Goal: Task Accomplishment & Management: Complete application form

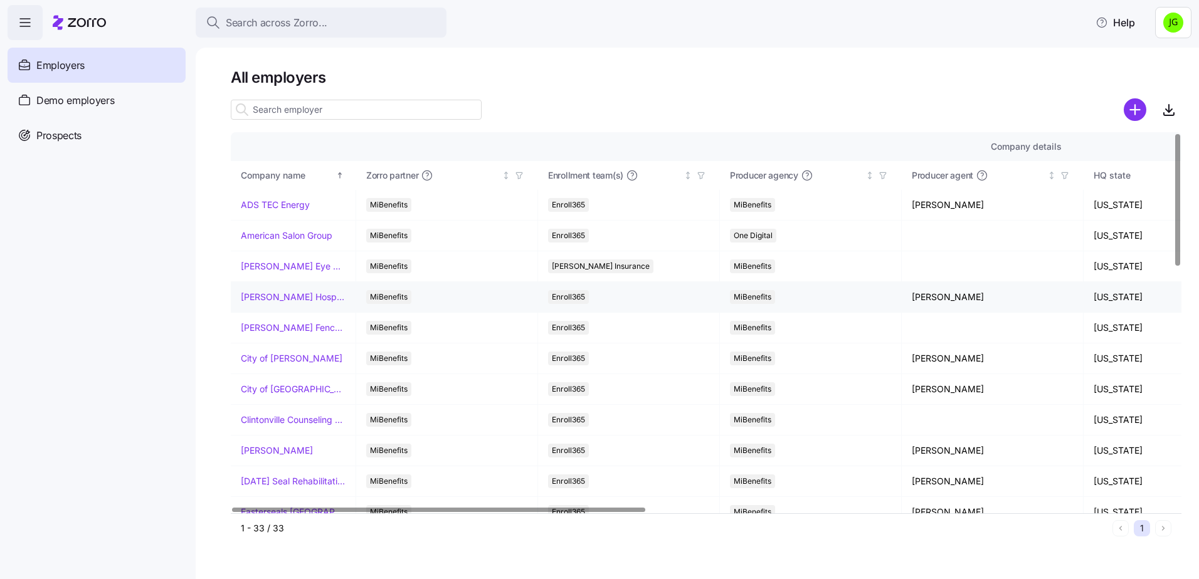
click at [280, 297] on link "[PERSON_NAME] Hospitality" at bounding box center [293, 297] width 105 height 13
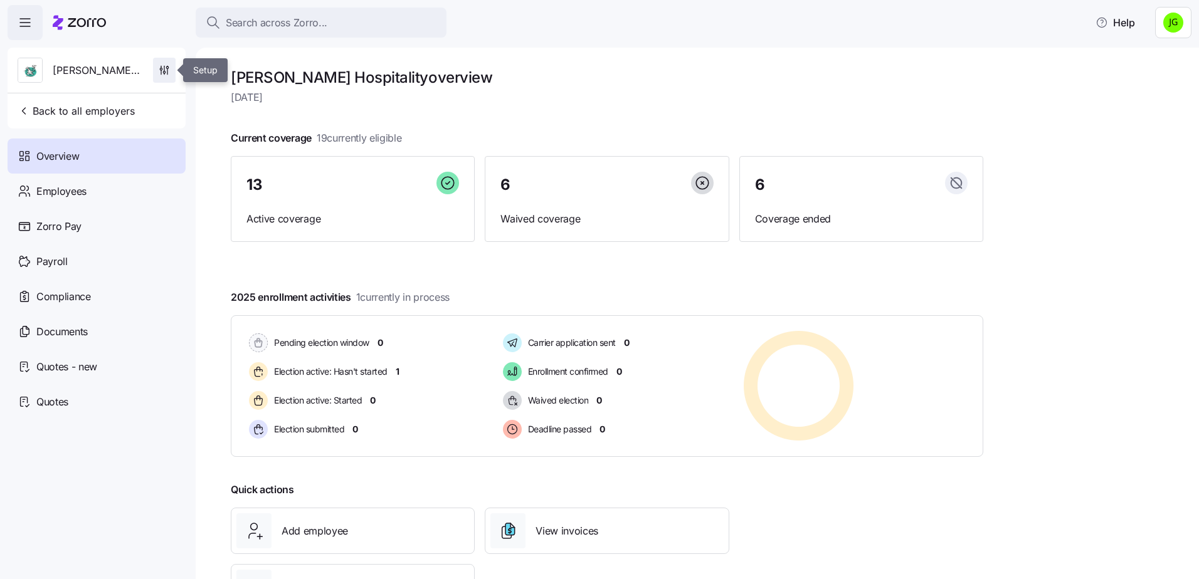
click at [161, 68] on icon "button" at bounding box center [164, 70] width 13 height 13
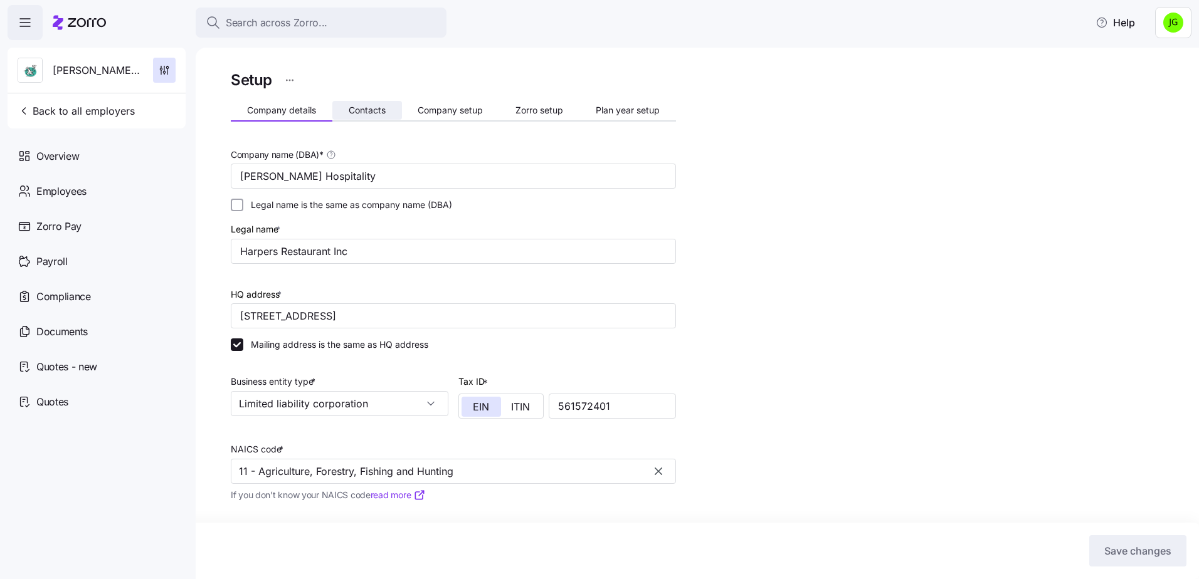
click at [368, 109] on span "Contacts" at bounding box center [367, 110] width 37 height 9
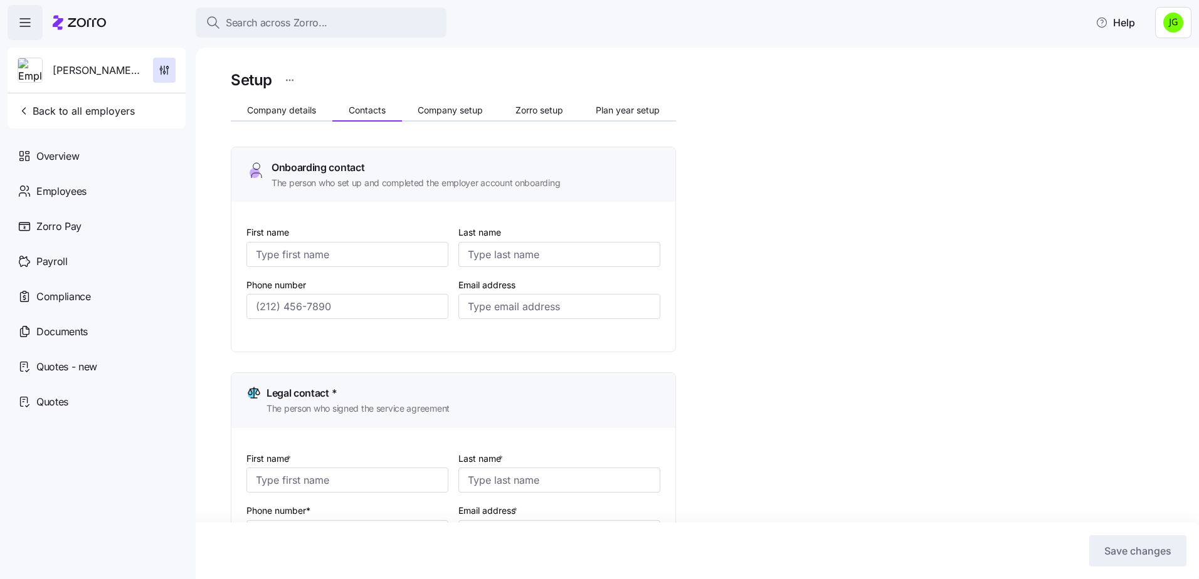
type input "[PERSON_NAME]"
type input "[EMAIL_ADDRESS][DOMAIN_NAME]"
type input "[PERSON_NAME]"
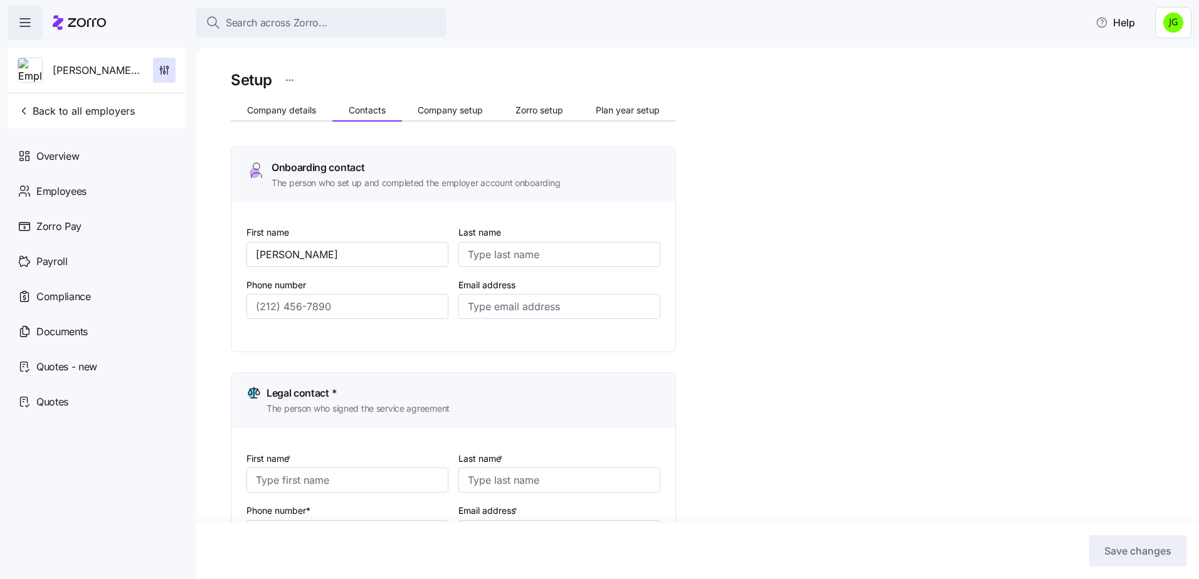
type input "[EMAIL_ADDRESS][DOMAIN_NAME]"
type input "[PERSON_NAME]"
type input "[EMAIL_ADDRESS][DOMAIN_NAME]"
type input "April"
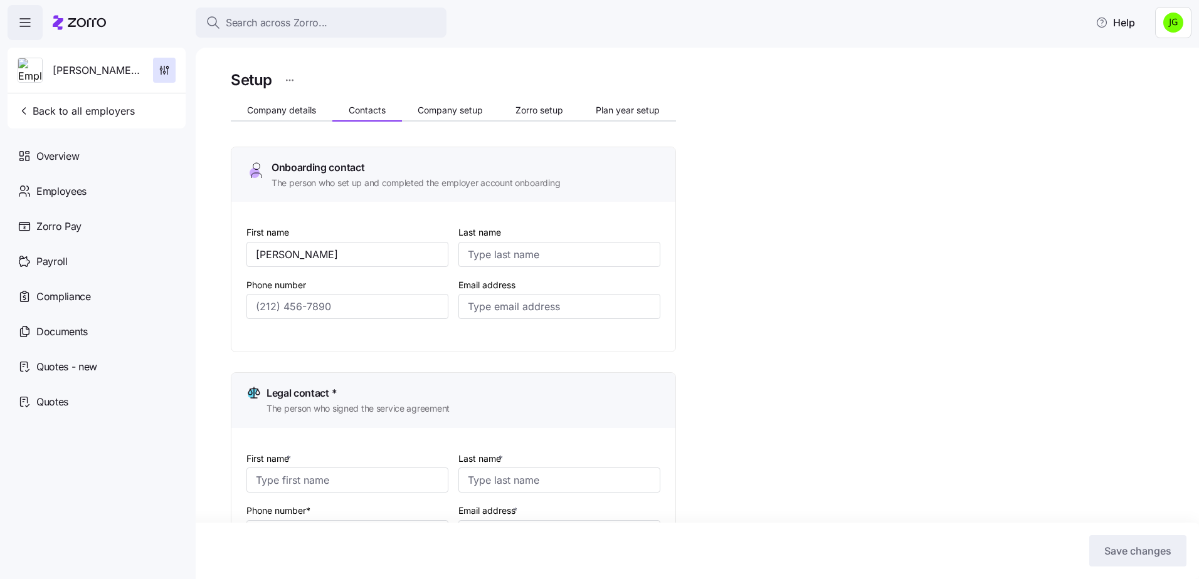
type input "[PERSON_NAME]"
type input "[PERSON_NAME][EMAIL_ADDRESS][DOMAIN_NAME]"
type input "[PHONE_NUMBER]"
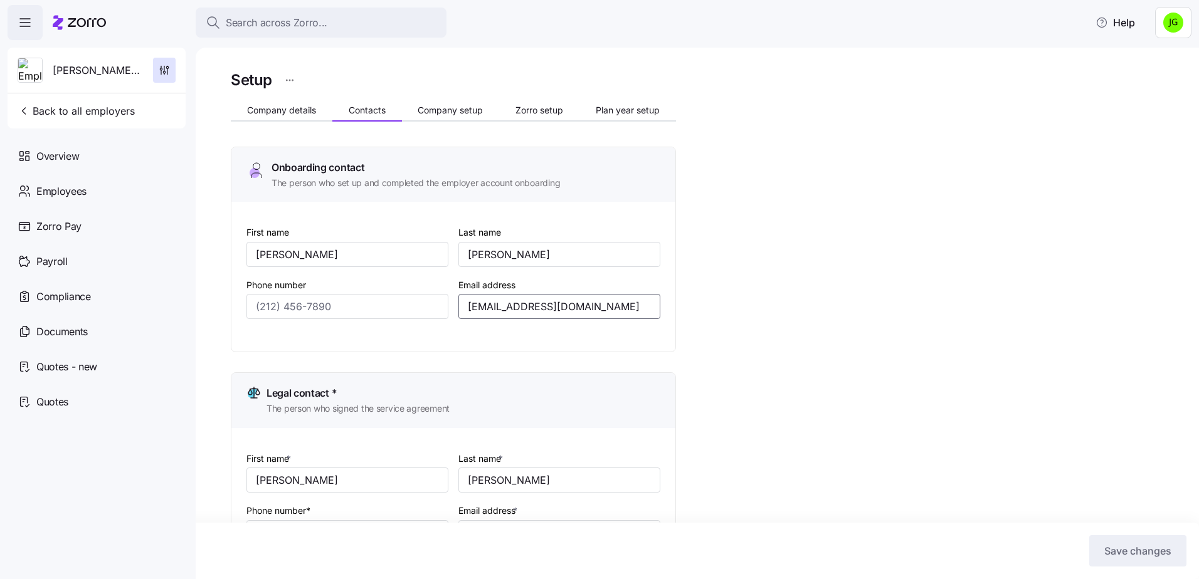
drag, startPoint x: 595, startPoint y: 309, endPoint x: 458, endPoint y: 312, distance: 136.8
click at [458, 312] on div "Email address [EMAIL_ADDRESS][DOMAIN_NAME]" at bounding box center [559, 298] width 212 height 53
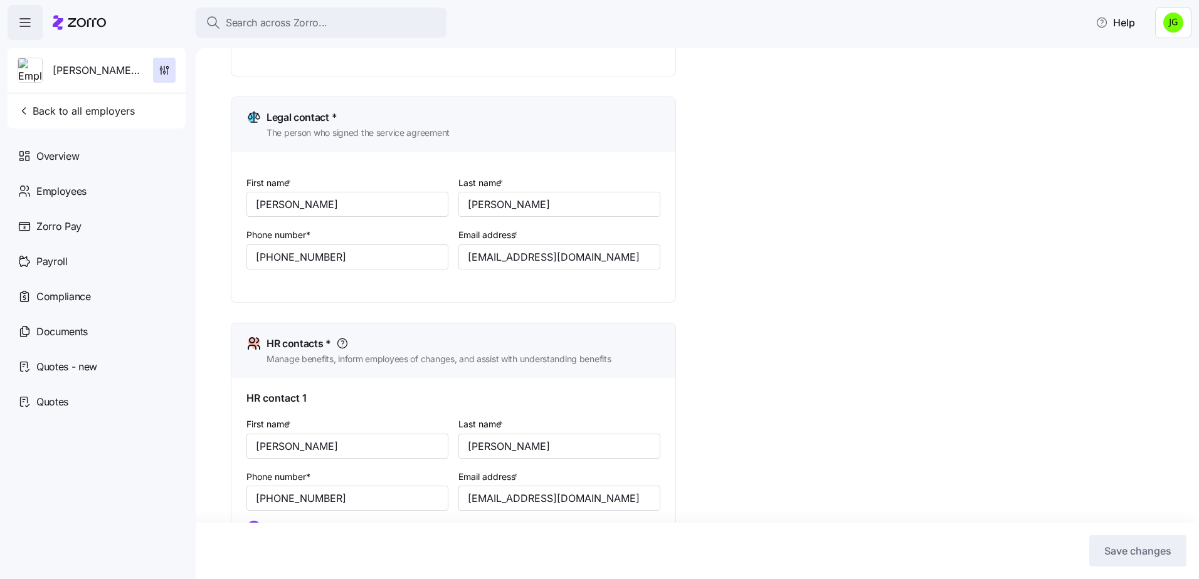
scroll to position [314, 0]
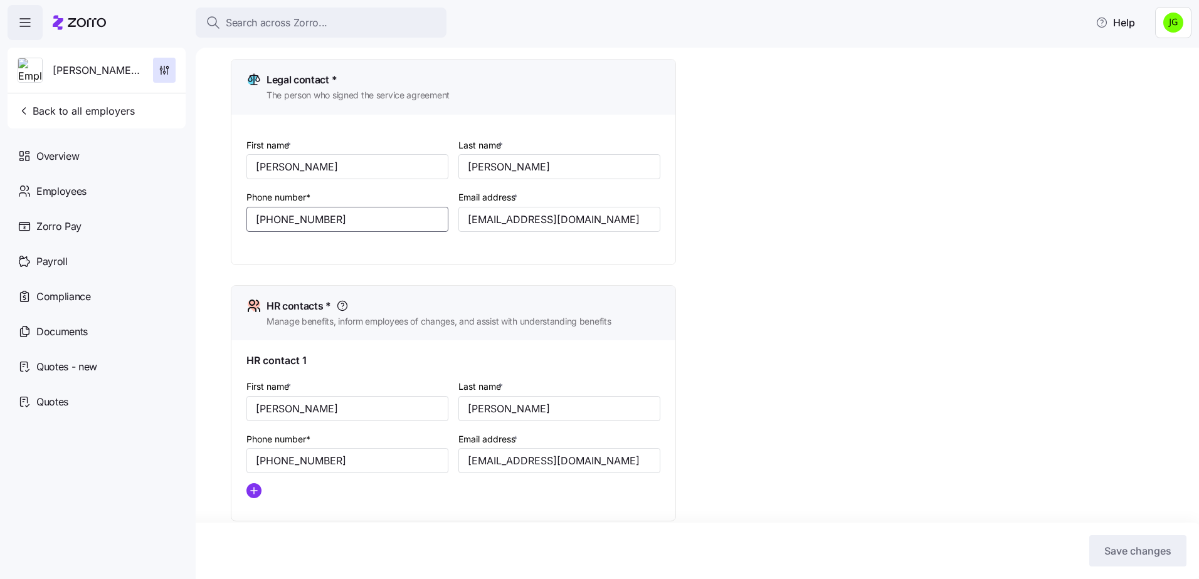
drag, startPoint x: 346, startPoint y: 209, endPoint x: 202, endPoint y: 211, distance: 144.3
click at [202, 211] on div "Setup Company details Contacts Company setup Zorro setup Plan year setup Onboar…" at bounding box center [697, 314] width 1003 height 532
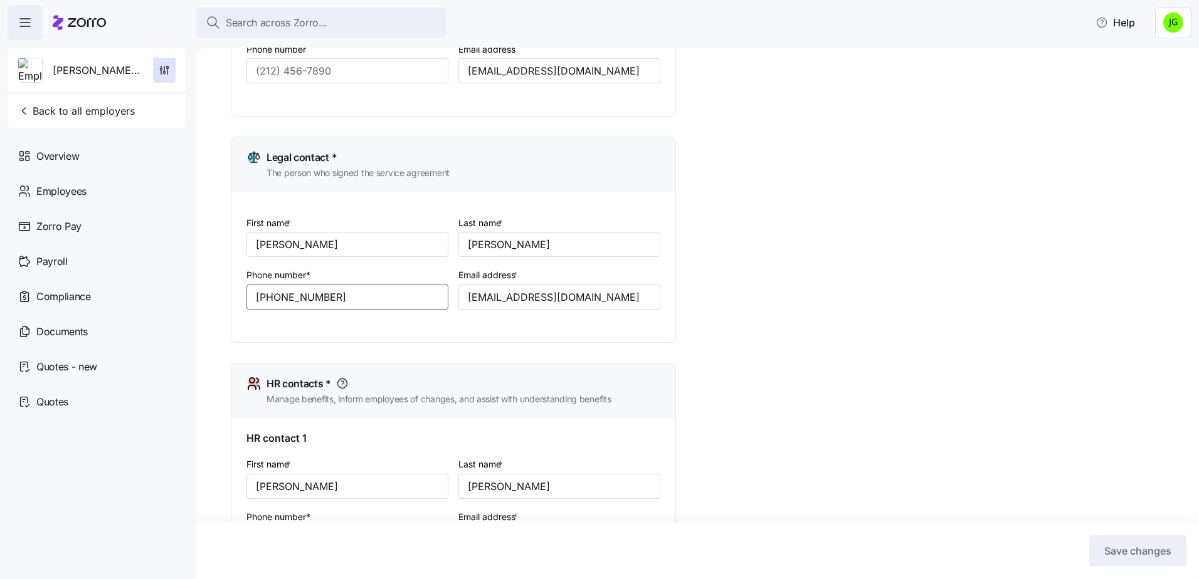
scroll to position [125, 0]
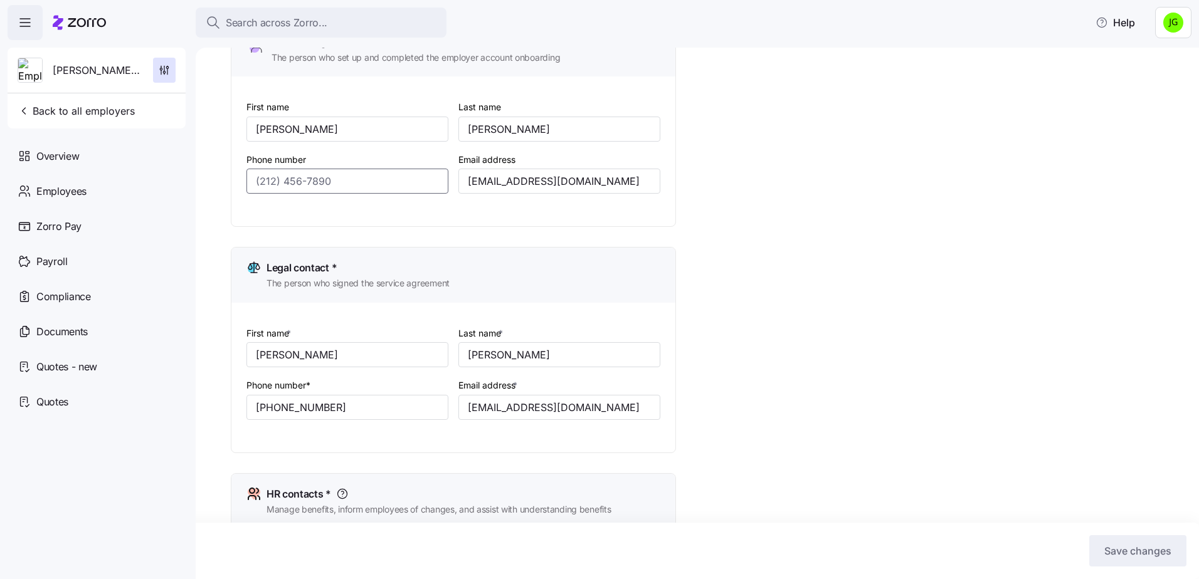
click at [286, 174] on input "Phone number" at bounding box center [347, 181] width 202 height 25
drag, startPoint x: 356, startPoint y: 178, endPoint x: 220, endPoint y: 177, distance: 136.1
click at [220, 177] on div "Setup Company details Contacts Company setup Zorro setup Plan year setup Onboar…" at bounding box center [697, 314] width 1003 height 532
paste input "[PHONE_NUMBER]"
type input "[PHONE_NUMBER]"
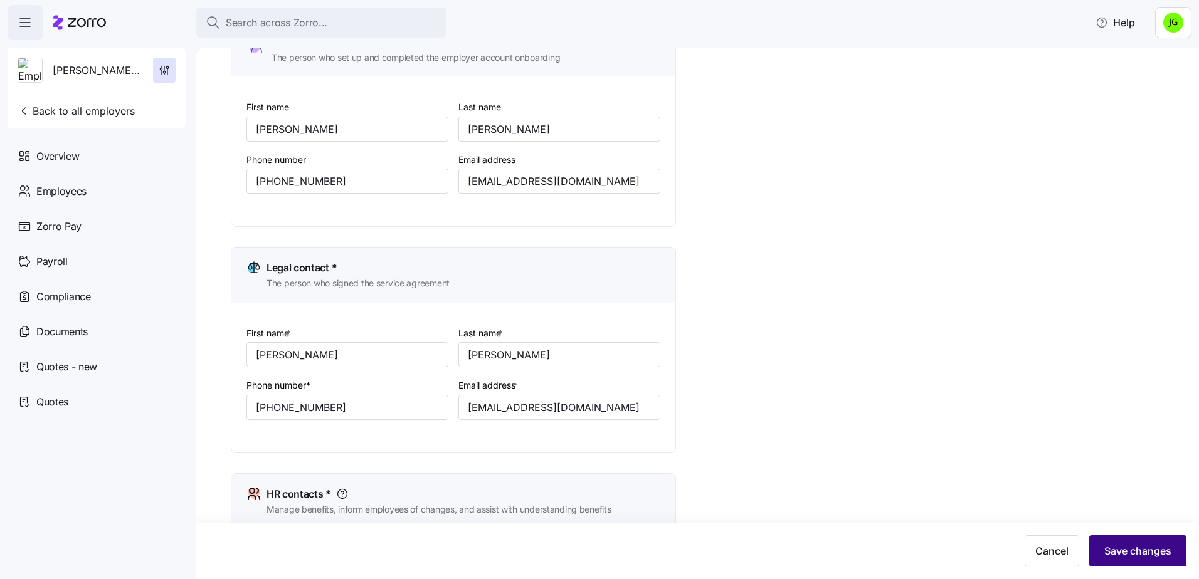
click at [1143, 559] on button "Save changes" at bounding box center [1137, 551] width 97 height 31
click at [71, 113] on span "Back to all employers" at bounding box center [76, 110] width 117 height 15
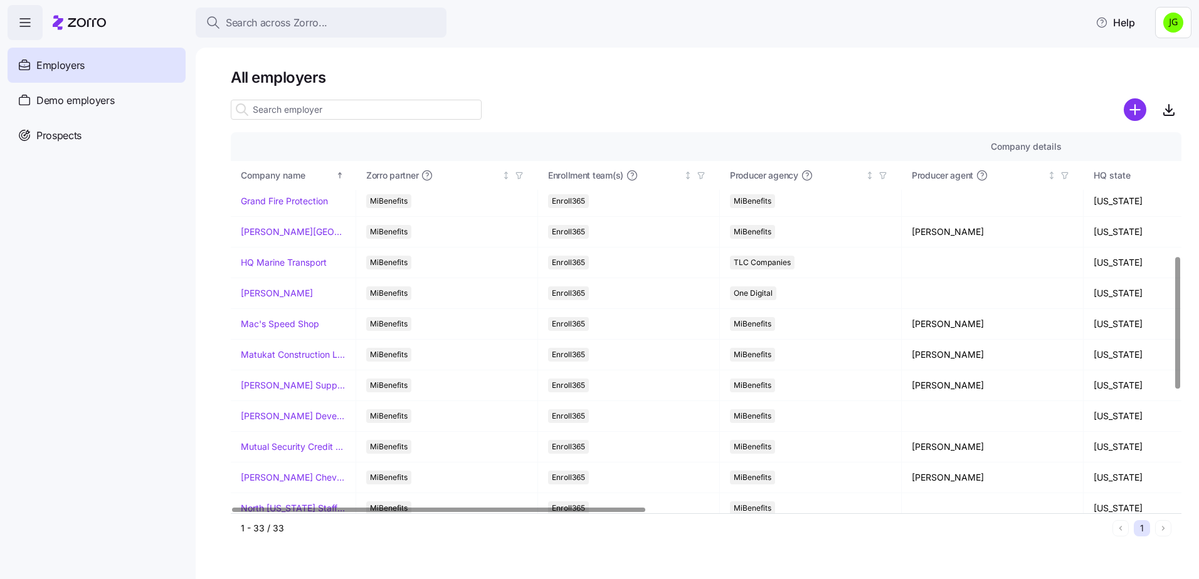
scroll to position [502, 0]
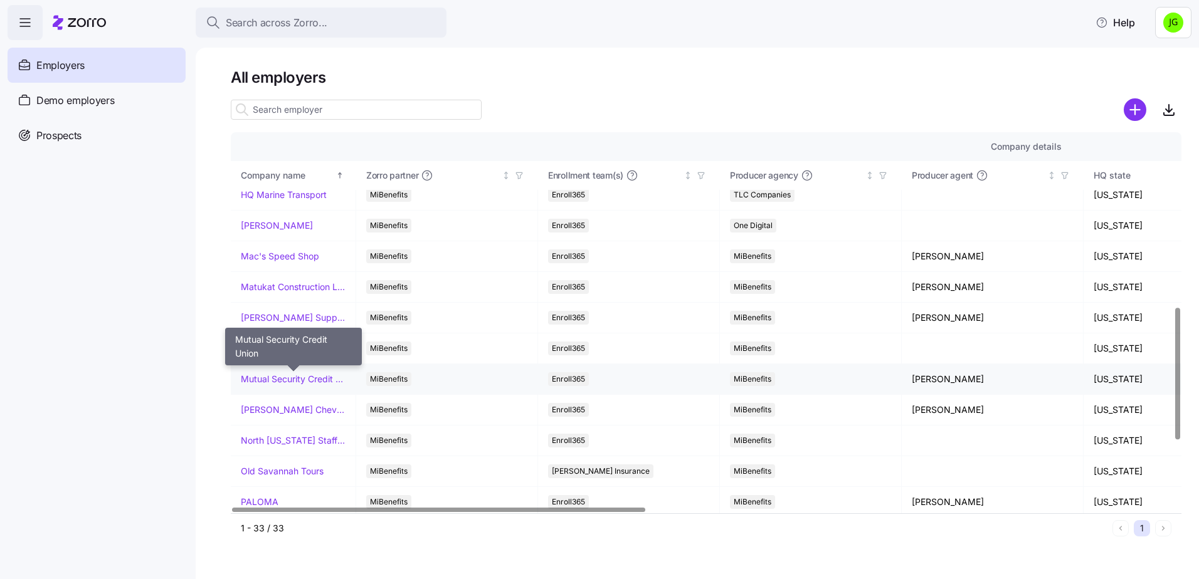
click at [278, 378] on link "Mutual Security Credit Union" at bounding box center [293, 379] width 105 height 13
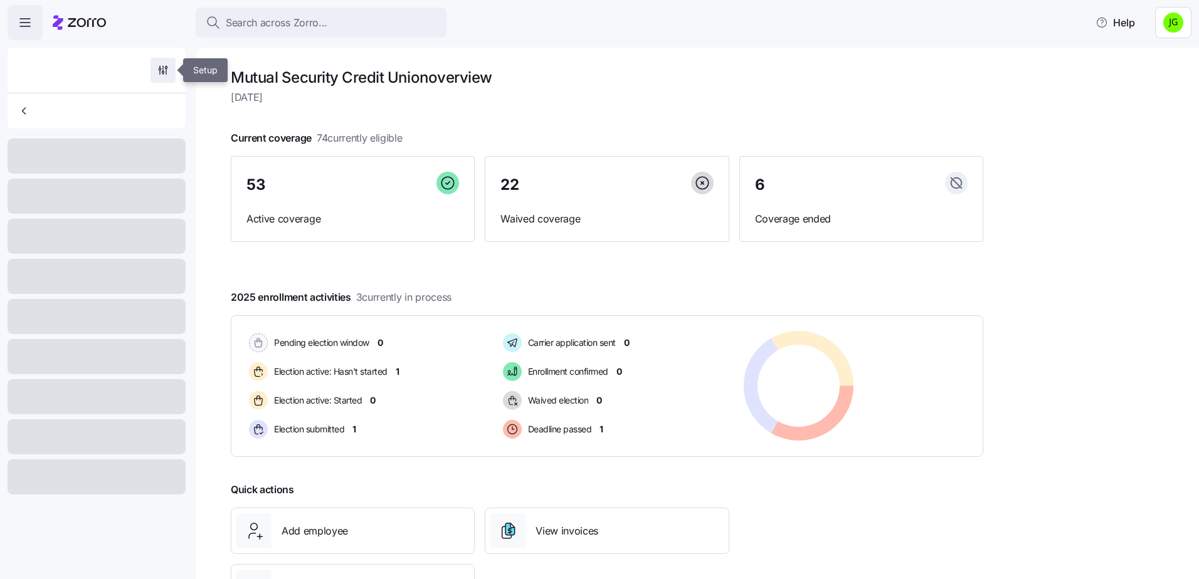
click at [164, 70] on icon "button" at bounding box center [163, 70] width 13 height 13
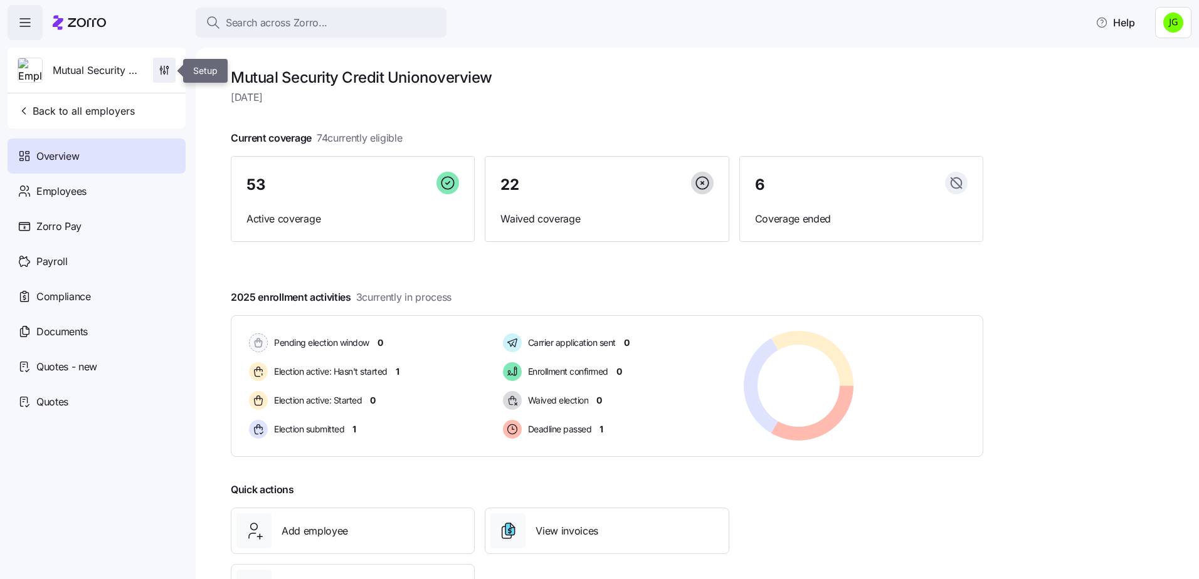
click at [162, 67] on icon "button" at bounding box center [164, 70] width 13 height 13
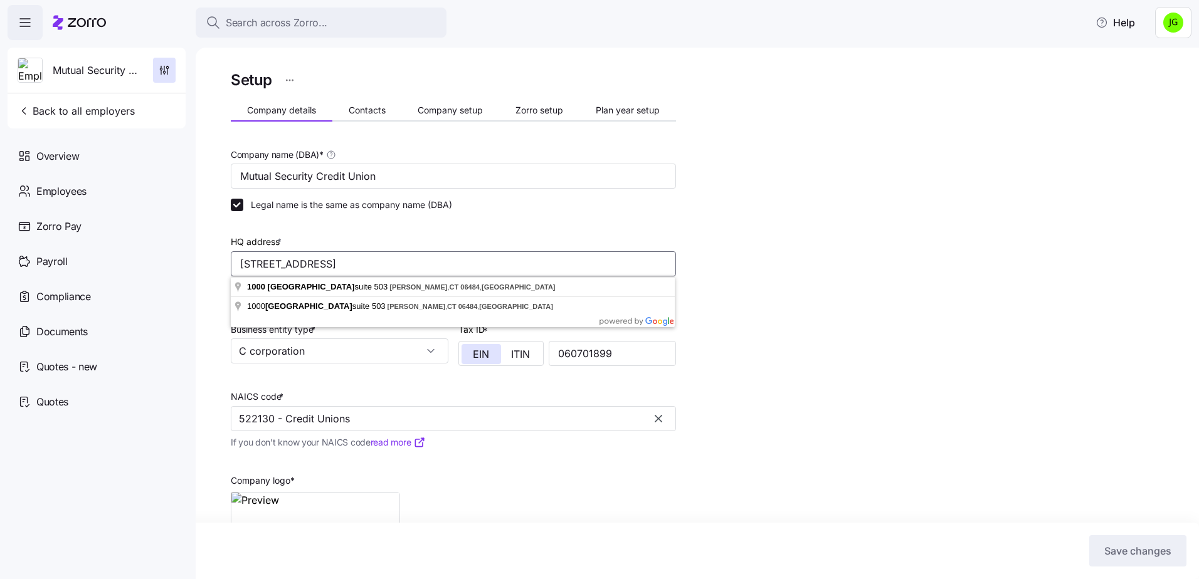
drag, startPoint x: 506, startPoint y: 263, endPoint x: 275, endPoint y: 263, distance: 231.4
click at [234, 264] on input "[STREET_ADDRESS]" at bounding box center [453, 263] width 445 height 25
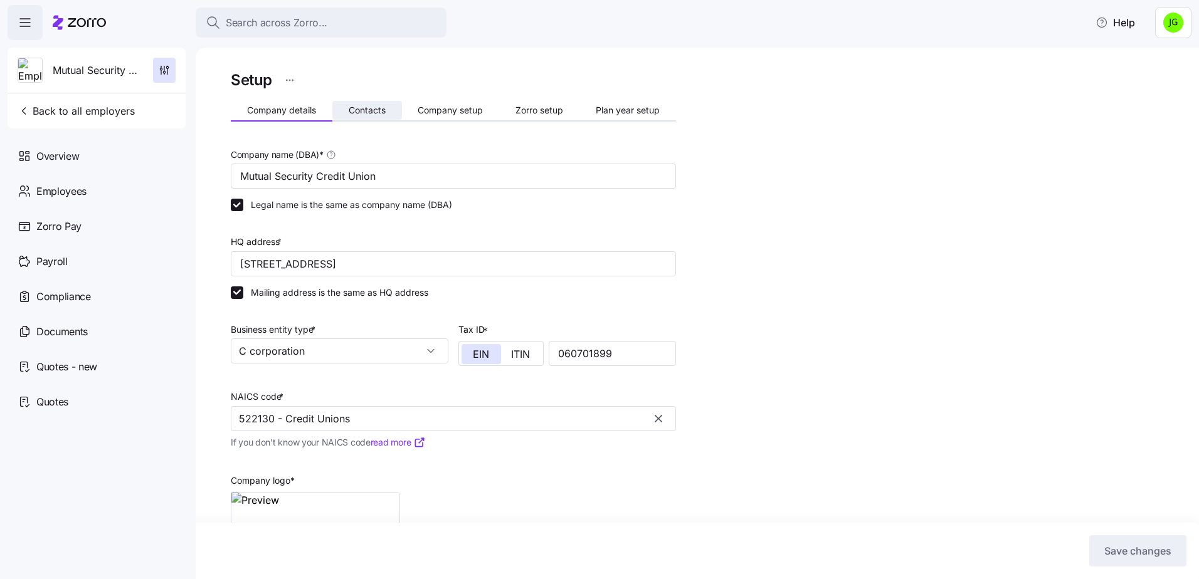
click at [369, 113] on span "Contacts" at bounding box center [367, 110] width 37 height 9
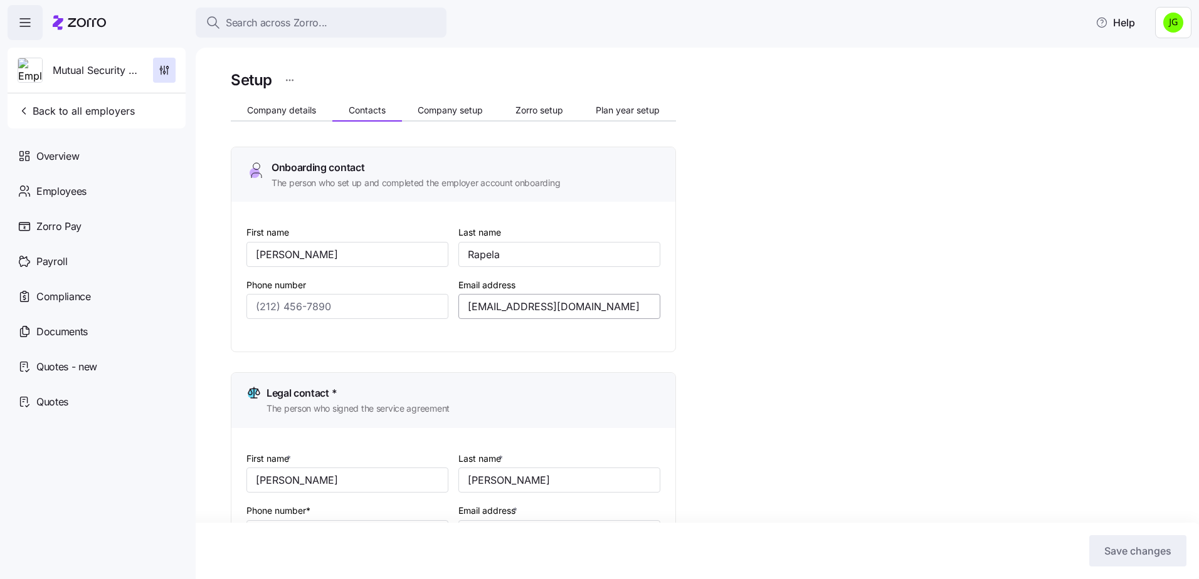
type input "[PERSON_NAME]"
type input "Rapela"
type input "[EMAIL_ADDRESS][DOMAIN_NAME]"
type input "[PERSON_NAME]"
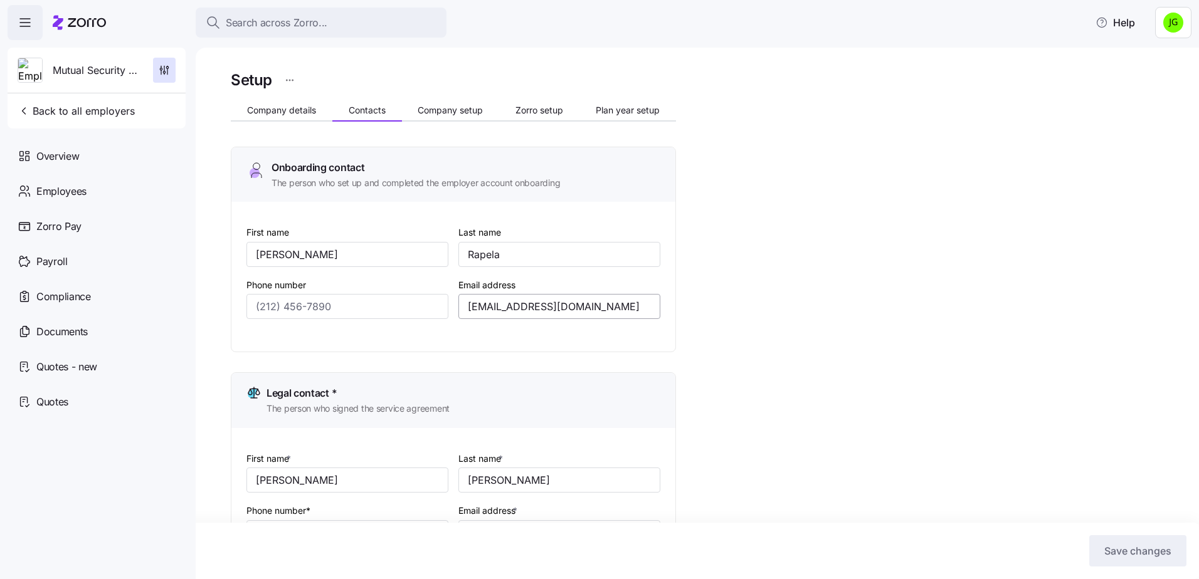
type input "[EMAIL_ADDRESS][DOMAIN_NAME]"
type input "[PERSON_NAME]"
type input "Rapela"
type input "[EMAIL_ADDRESS][DOMAIN_NAME]"
type input "[PERSON_NAME]"
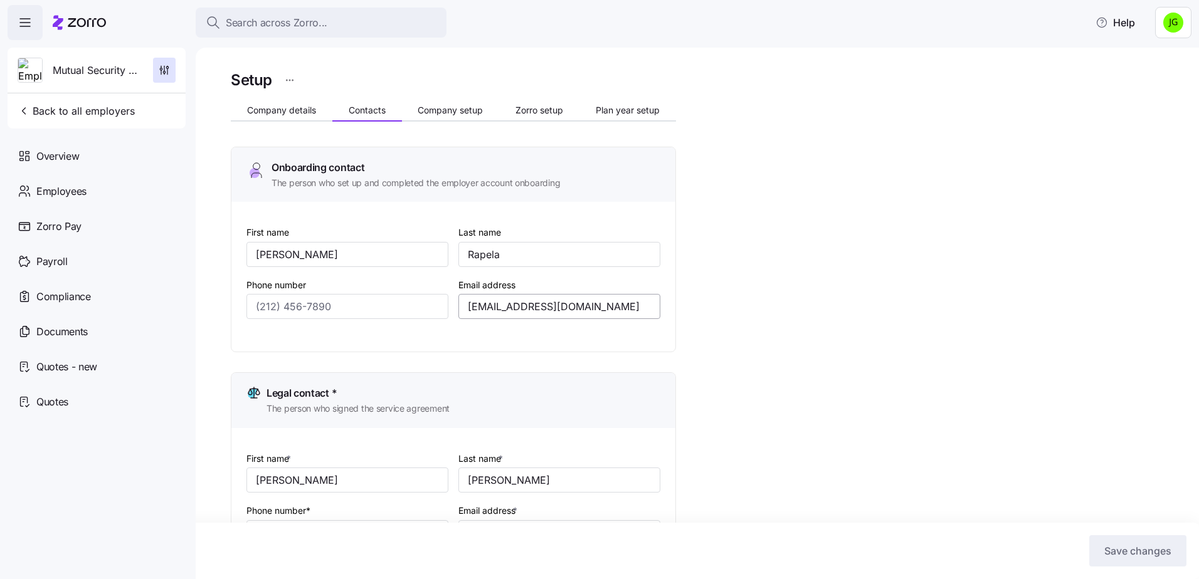
type input "[PERSON_NAME]"
type input "[EMAIL_ADDRESS][DOMAIN_NAME]"
type input "[PHONE_NUMBER]"
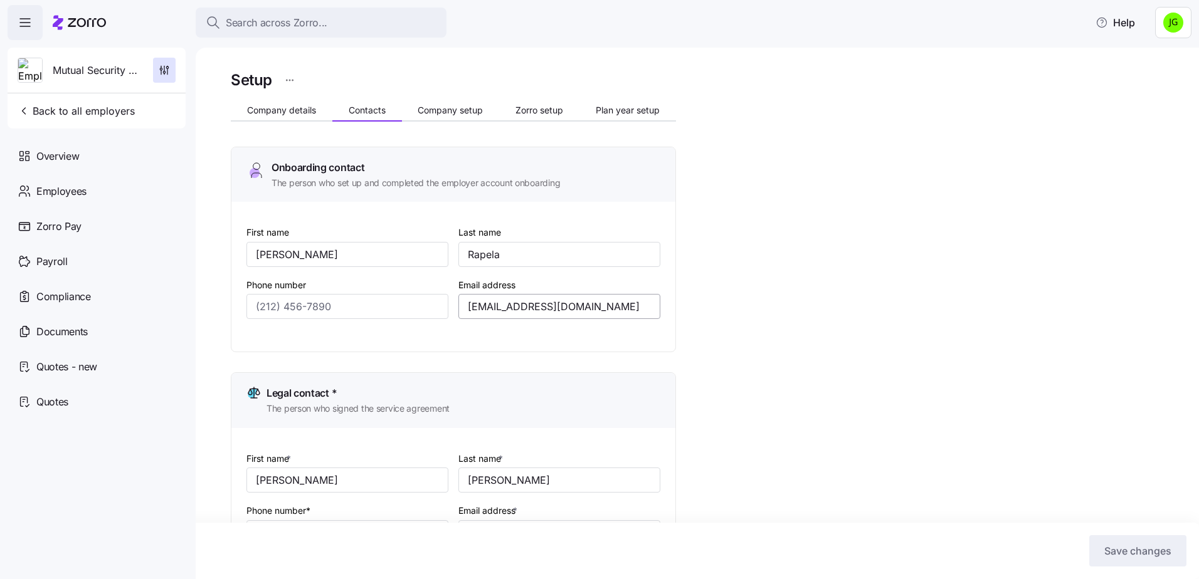
type input "[PHONE_NUMBER]"
drag, startPoint x: 561, startPoint y: 310, endPoint x: 465, endPoint y: 310, distance: 96.6
click at [465, 310] on input "[EMAIL_ADDRESS][DOMAIN_NAME]" at bounding box center [559, 306] width 202 height 25
drag, startPoint x: 337, startPoint y: 305, endPoint x: 243, endPoint y: 302, distance: 94.1
click at [243, 302] on div "First name [PERSON_NAME] Last name [PERSON_NAME] Phone number [PHONE_NUMBER] Em…" at bounding box center [453, 277] width 444 height 150
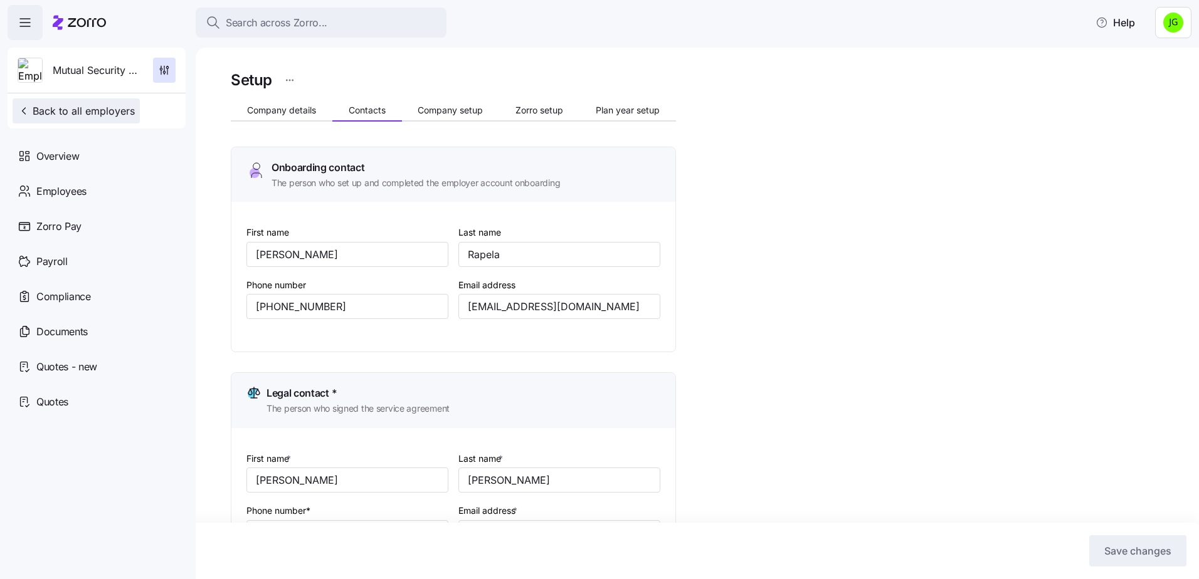
click at [82, 110] on span "Back to all employers" at bounding box center [76, 110] width 117 height 15
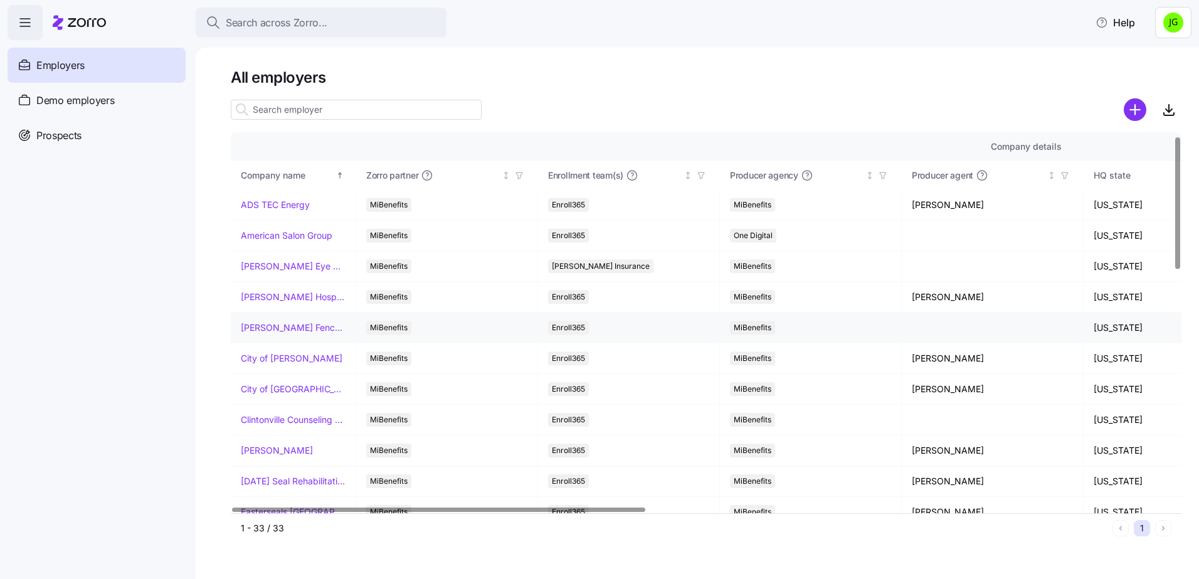
scroll to position [63, 0]
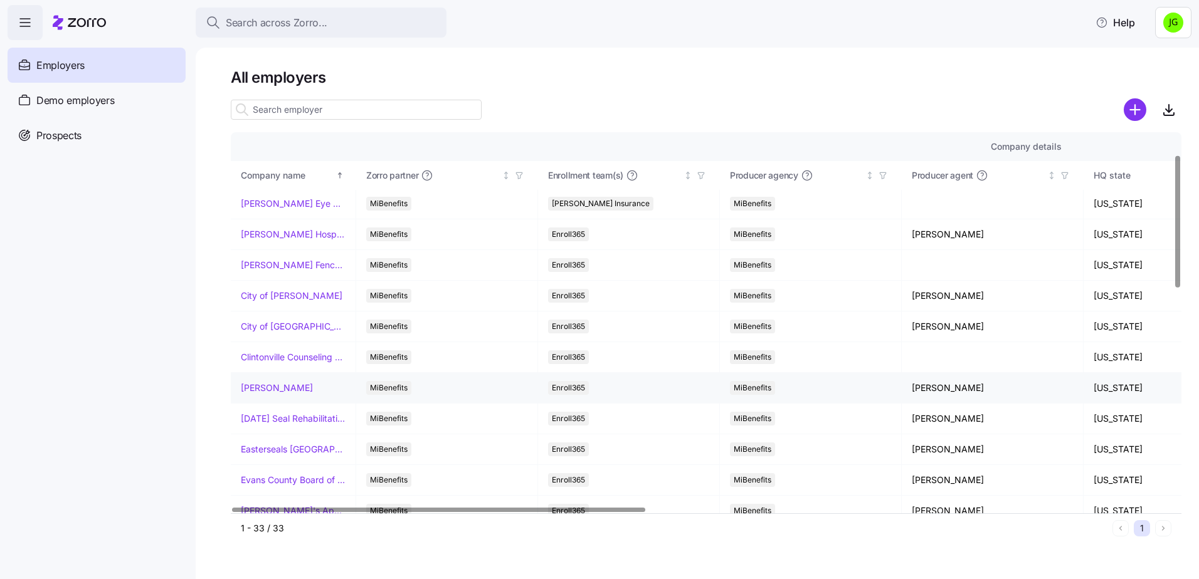
click at [269, 392] on link "[PERSON_NAME]" at bounding box center [277, 388] width 72 height 13
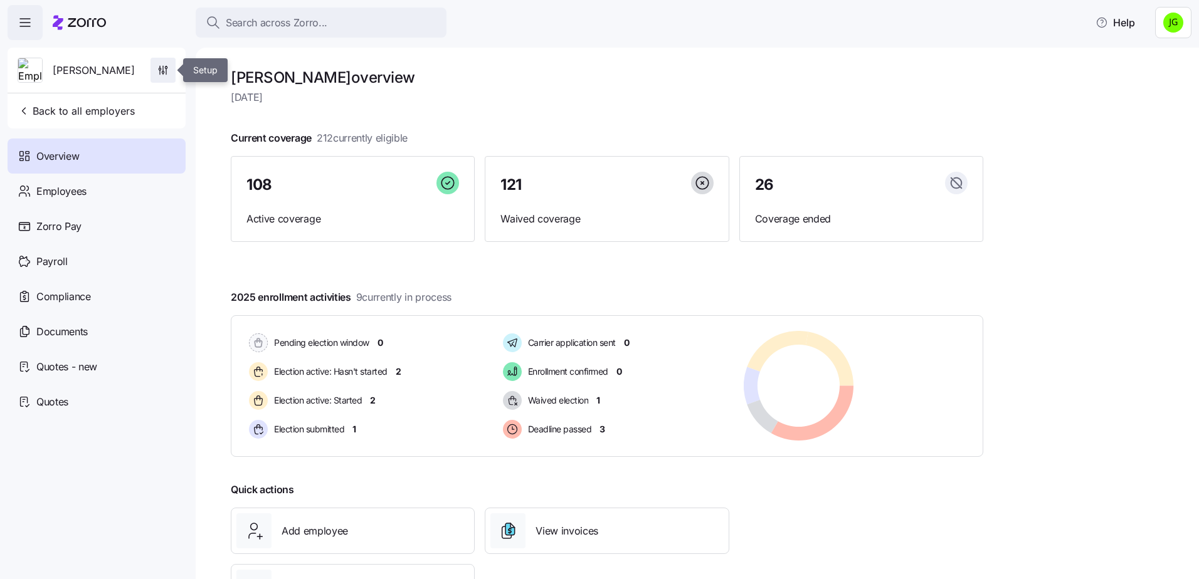
click at [163, 69] on icon "button" at bounding box center [163, 70] width 13 height 13
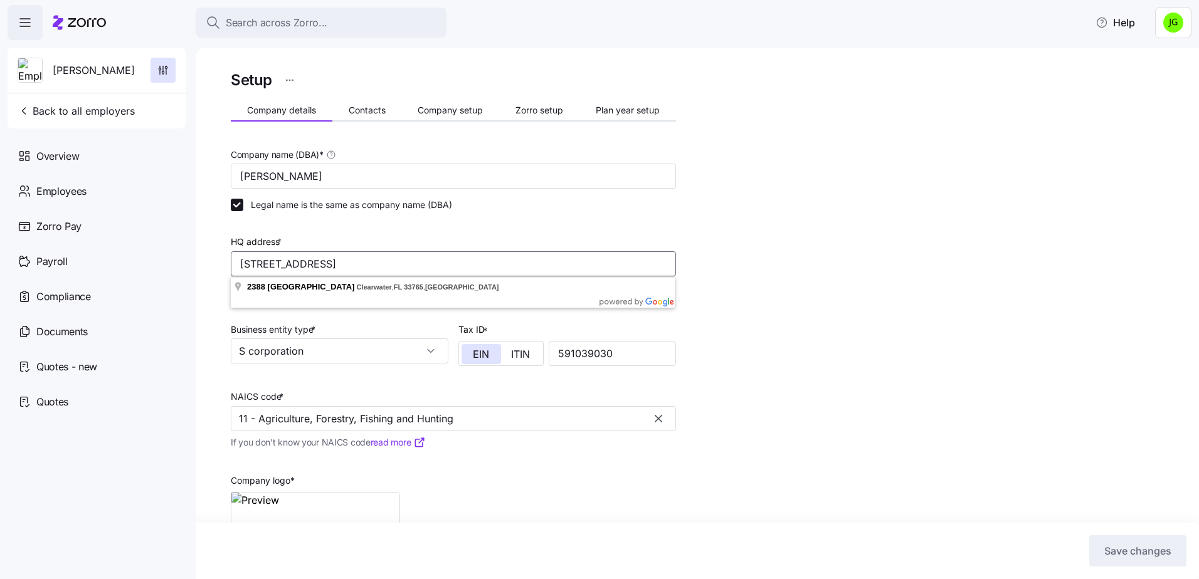
drag, startPoint x: 477, startPoint y: 265, endPoint x: 232, endPoint y: 268, distance: 245.2
click at [232, 268] on input "[STREET_ADDRESS]" at bounding box center [453, 263] width 445 height 25
click at [379, 110] on span "Contacts" at bounding box center [367, 110] width 37 height 9
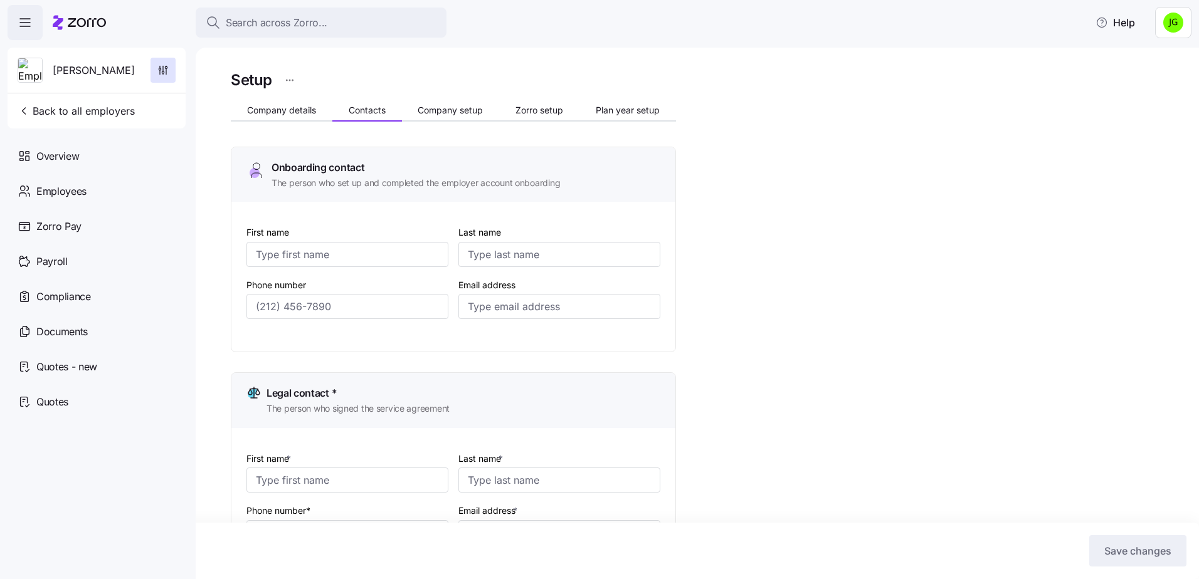
type input "[PERSON_NAME]"
type input "[EMAIL_ADDRESS][DOMAIN_NAME]"
type input "[PERSON_NAME]"
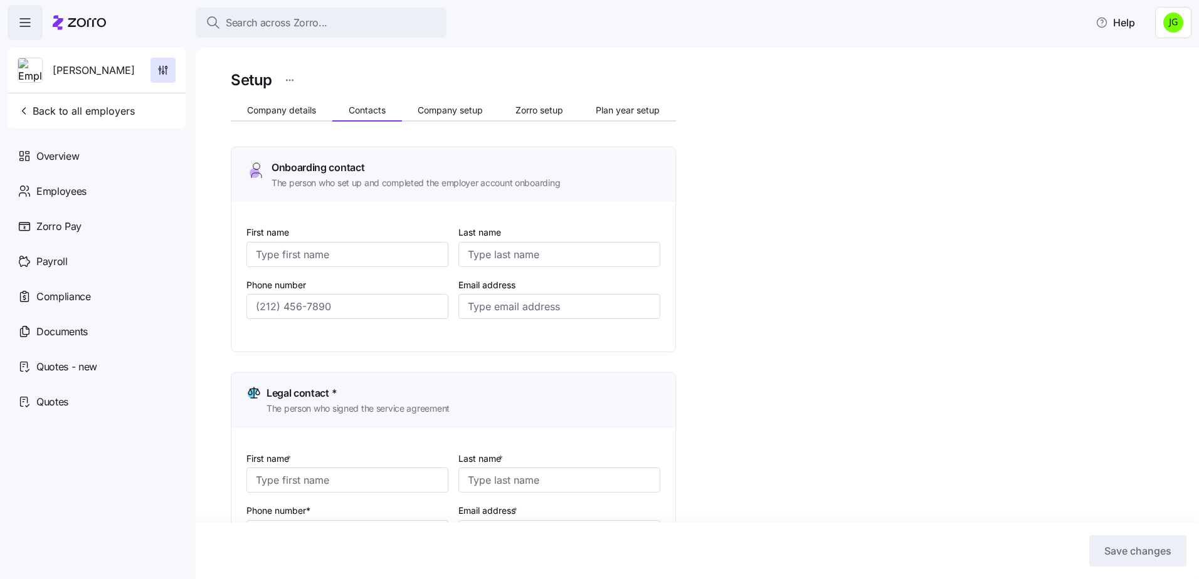
type input "[EMAIL_ADDRESS][DOMAIN_NAME]"
type input "[PERSON_NAME]"
type input "[EMAIL_ADDRESS][DOMAIN_NAME]"
type input "Angel"
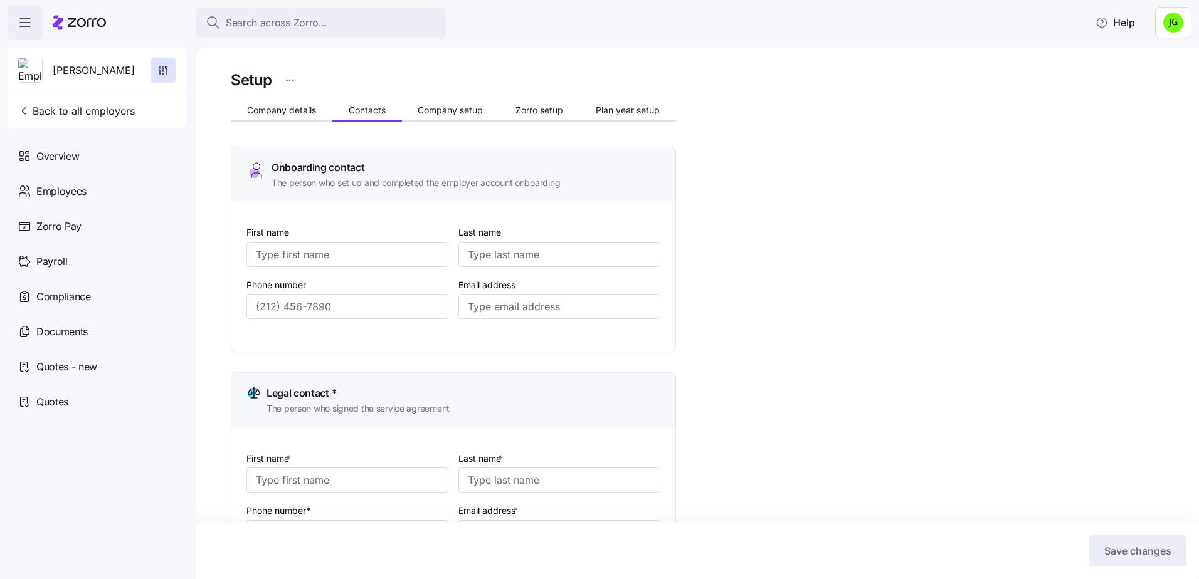
type input "Cobame"
type input "[EMAIL_ADDRESS][DOMAIN_NAME]"
type input "[PHONE_NUMBER]"
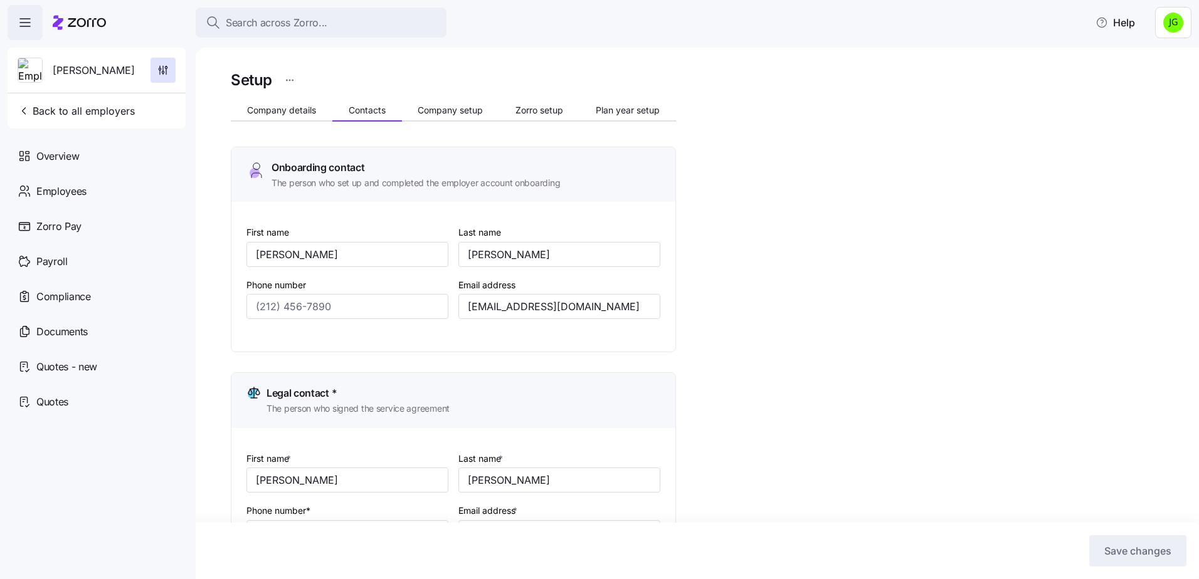
type input "[PHONE_NUMBER]"
drag, startPoint x: 621, startPoint y: 307, endPoint x: 455, endPoint y: 307, distance: 166.2
click at [455, 307] on div "Email address [EMAIL_ADDRESS][DOMAIN_NAME]" at bounding box center [559, 298] width 212 height 53
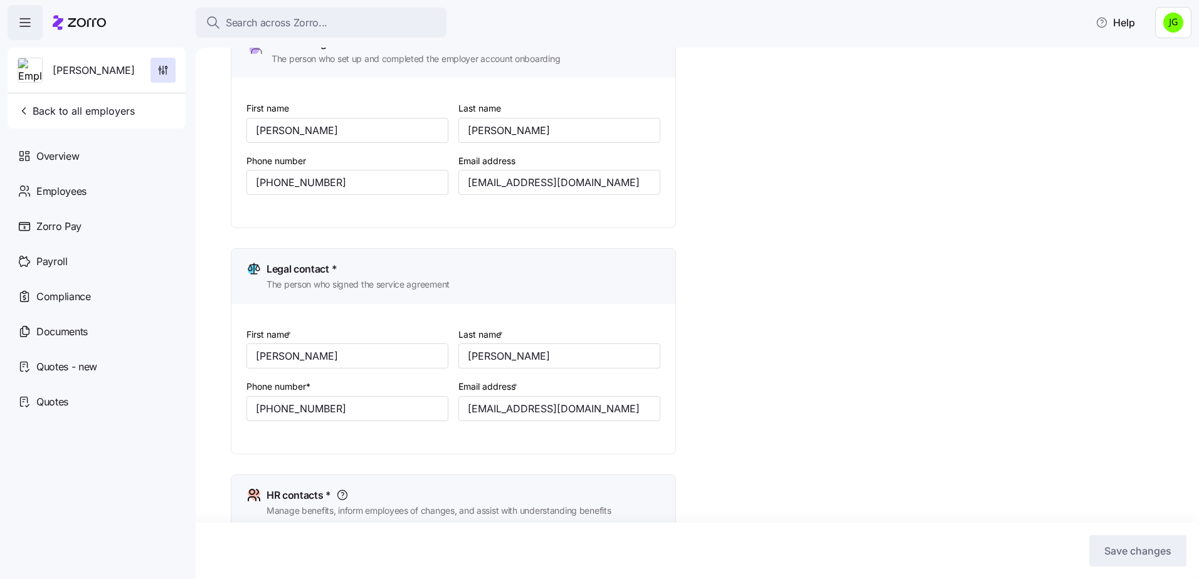
scroll to position [125, 0]
click at [752, 312] on div "Setup Company details Contacts Company setup Zorro setup Plan year setup Onboar…" at bounding box center [706, 562] width 951 height 1240
drag, startPoint x: 336, startPoint y: 176, endPoint x: 248, endPoint y: 173, distance: 88.5
click at [248, 173] on input "[PHONE_NUMBER]" at bounding box center [347, 181] width 202 height 25
click at [721, 265] on div "Setup Company details Contacts Company setup Zorro setup Plan year setup Onboar…" at bounding box center [706, 562] width 951 height 1240
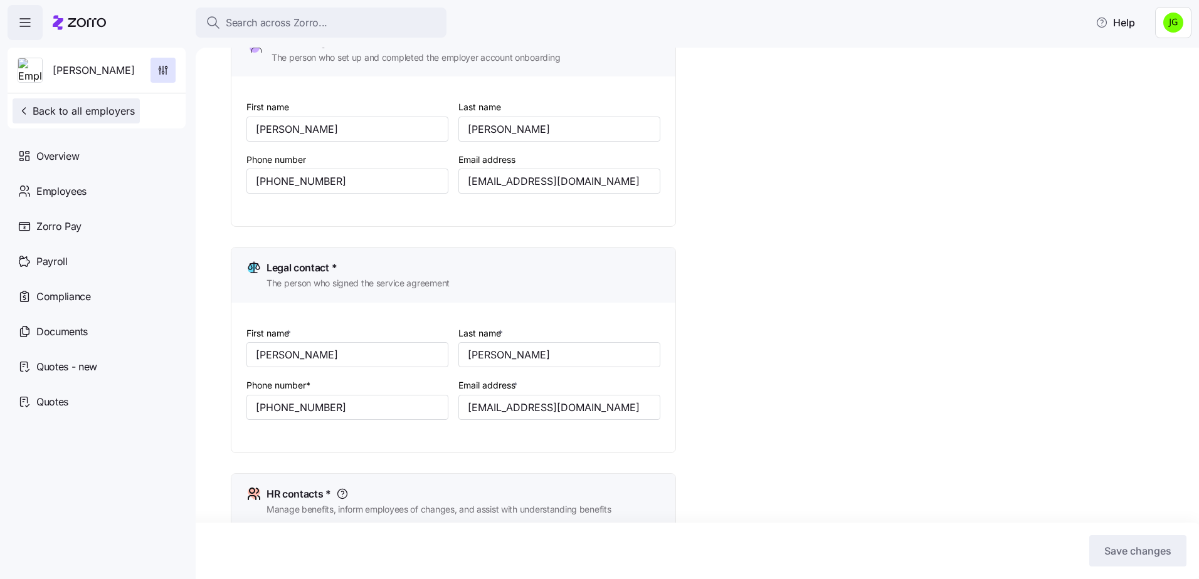
click at [61, 108] on span "Back to all employers" at bounding box center [76, 110] width 117 height 15
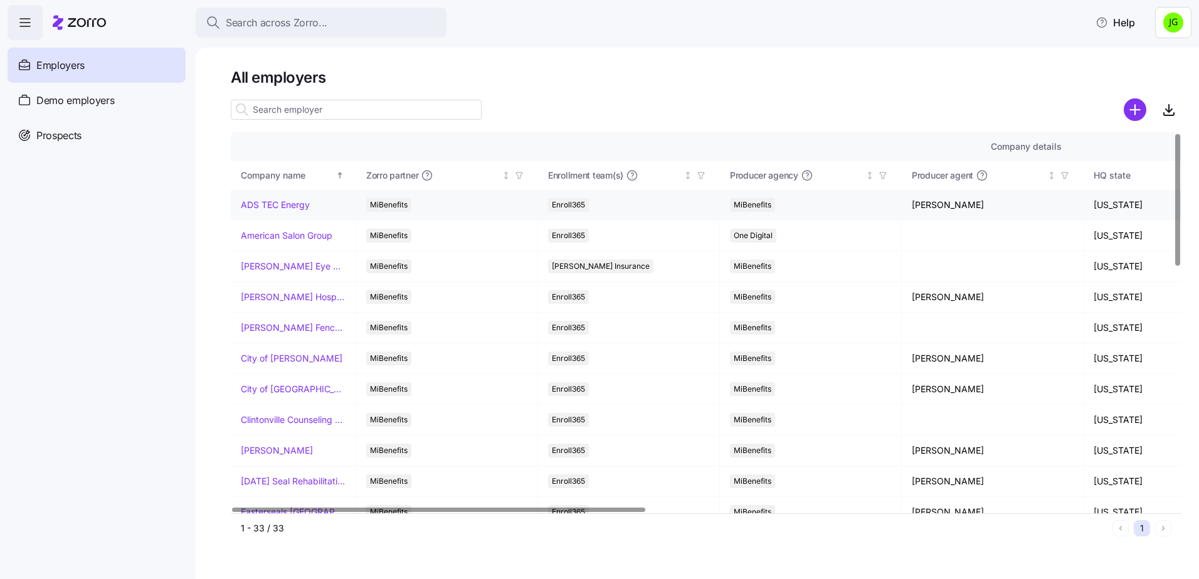
click at [253, 199] on link "ADS TEC Energy" at bounding box center [275, 205] width 69 height 13
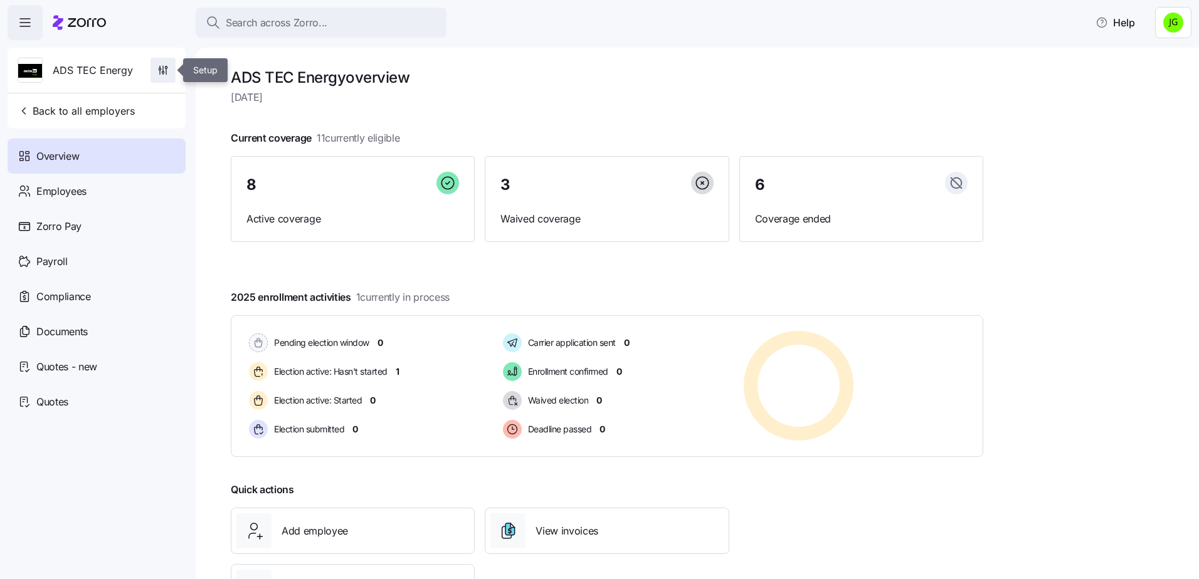
click at [167, 68] on icon "button" at bounding box center [166, 67] width 2 height 2
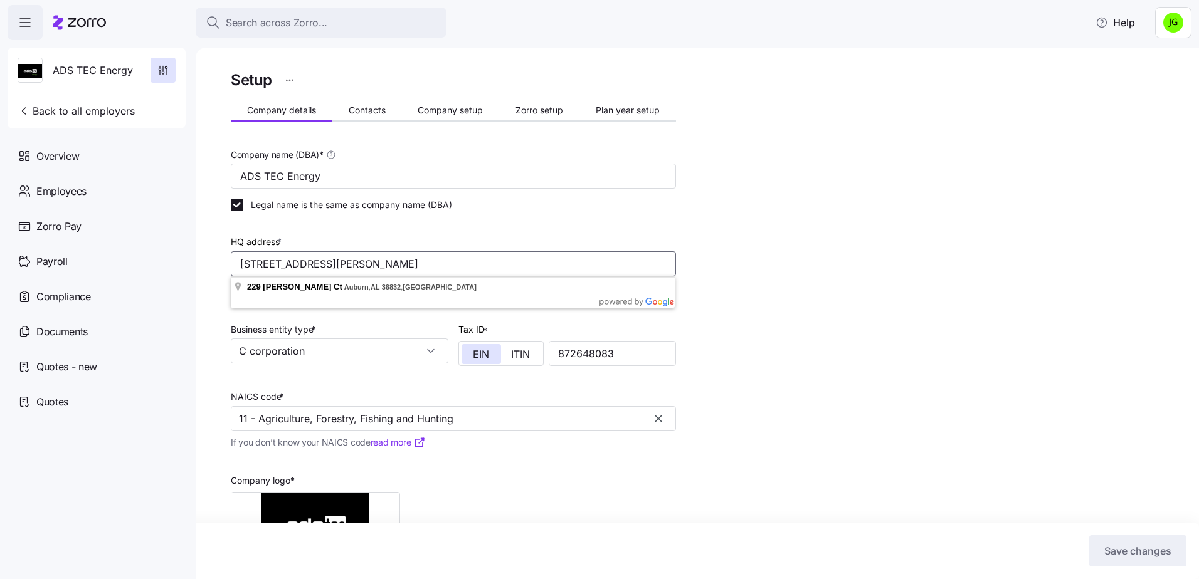
drag, startPoint x: 435, startPoint y: 262, endPoint x: 242, endPoint y: 270, distance: 193.3
click at [242, 270] on input "[STREET_ADDRESS][PERSON_NAME]" at bounding box center [453, 263] width 445 height 25
click at [357, 114] on span "Contacts" at bounding box center [367, 110] width 37 height 9
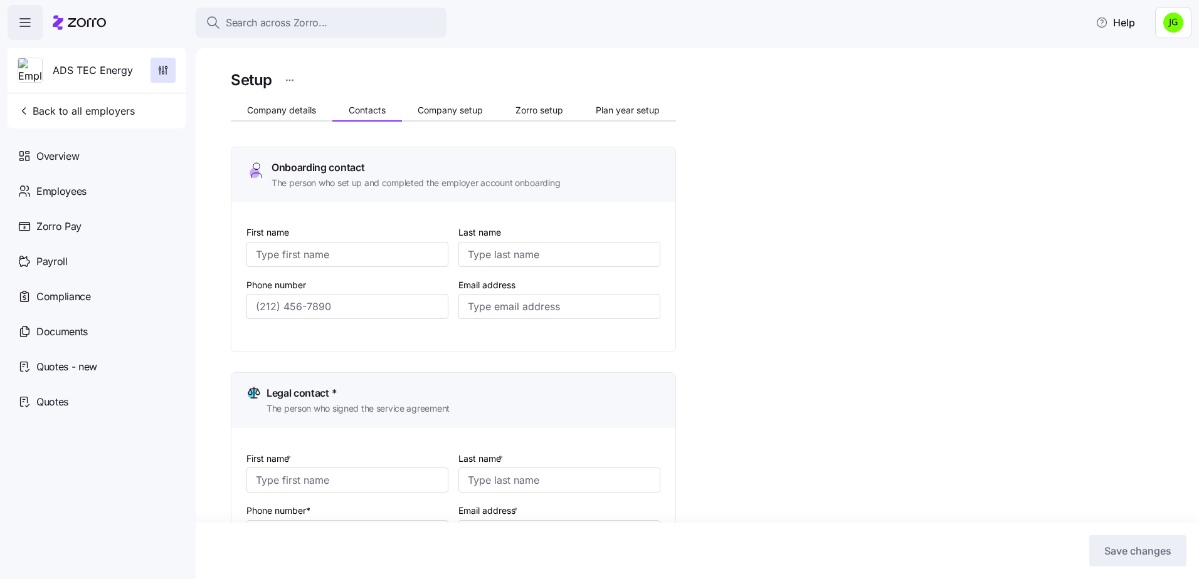
type input "[PERSON_NAME]"
type input "[PERSON_NAME][EMAIL_ADDRESS][DOMAIN_NAME]"
type input "[PERSON_NAME]"
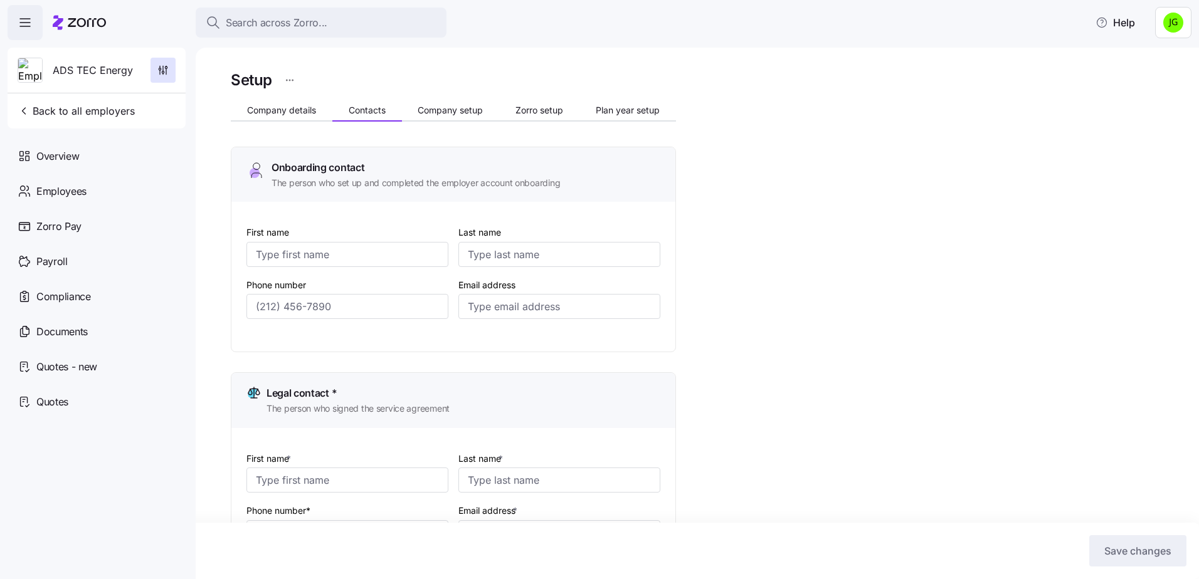
type input "[PERSON_NAME][EMAIL_ADDRESS][DOMAIN_NAME]"
type input "[PERSON_NAME]"
type input "[PERSON_NAME][EMAIL_ADDRESS][DOMAIN_NAME]"
type input "[PERSON_NAME]"
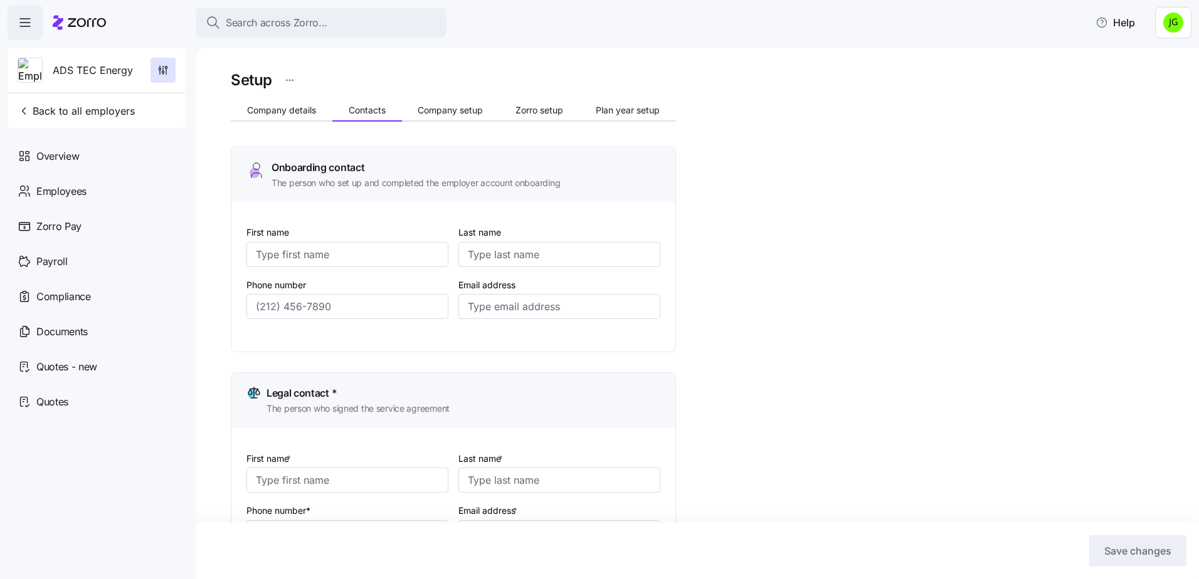
type input "[PERSON_NAME]"
type input "[PERSON_NAME][EMAIL_ADDRESS][DOMAIN_NAME]"
type input "[PHONE_NUMBER]"
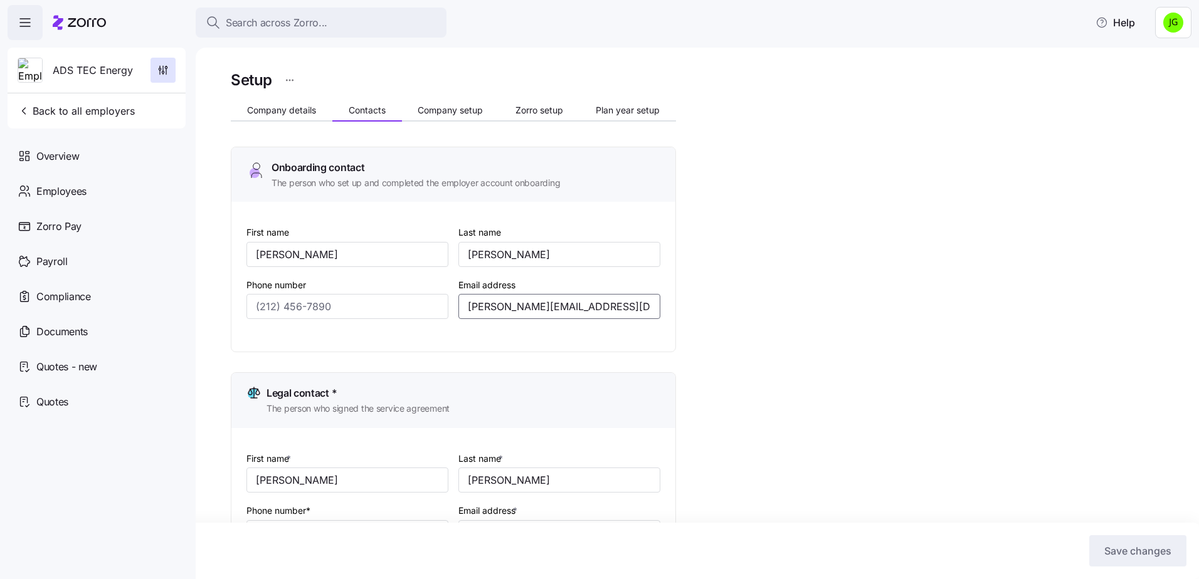
drag, startPoint x: 619, startPoint y: 304, endPoint x: 467, endPoint y: 306, distance: 151.8
click at [467, 306] on input "[PERSON_NAME][EMAIL_ADDRESS][DOMAIN_NAME]" at bounding box center [559, 306] width 202 height 25
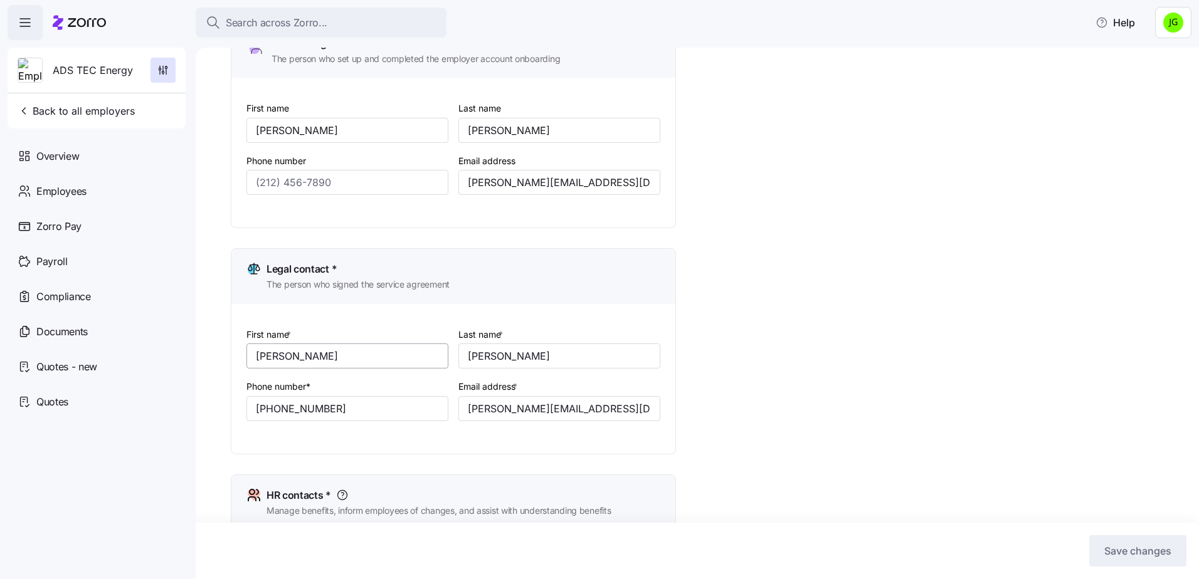
scroll to position [125, 0]
drag, startPoint x: 339, startPoint y: 409, endPoint x: 236, endPoint y: 412, distance: 103.5
click at [236, 412] on div "First name * [PERSON_NAME] Last name * [PERSON_NAME] Phone number* [PHONE_NUMBE…" at bounding box center [453, 378] width 444 height 150
click at [325, 180] on input "Phone number" at bounding box center [347, 181] width 202 height 25
drag, startPoint x: 257, startPoint y: 180, endPoint x: 394, endPoint y: 177, distance: 137.4
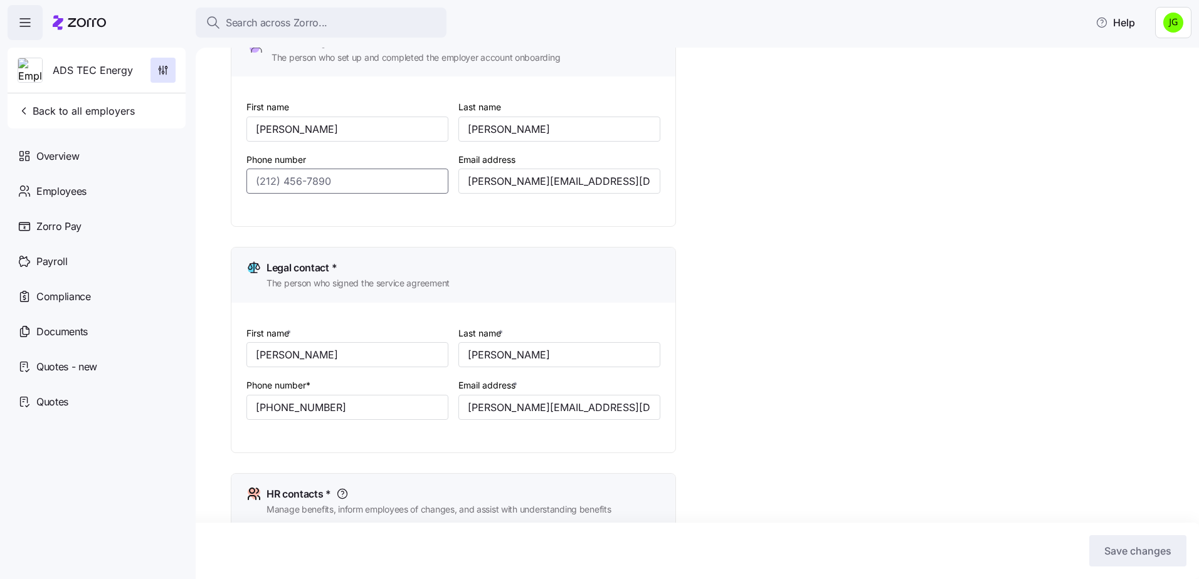
click at [394, 177] on input "Phone number" at bounding box center [347, 181] width 202 height 25
paste input "[PHONE_NUMBER]"
type input "[PHONE_NUMBER]"
click at [834, 235] on div "Setup Company details Contacts Company setup Zorro setup Plan year setup Onboar…" at bounding box center [706, 484] width 951 height 1084
click at [1152, 548] on span "Save changes" at bounding box center [1137, 551] width 67 height 15
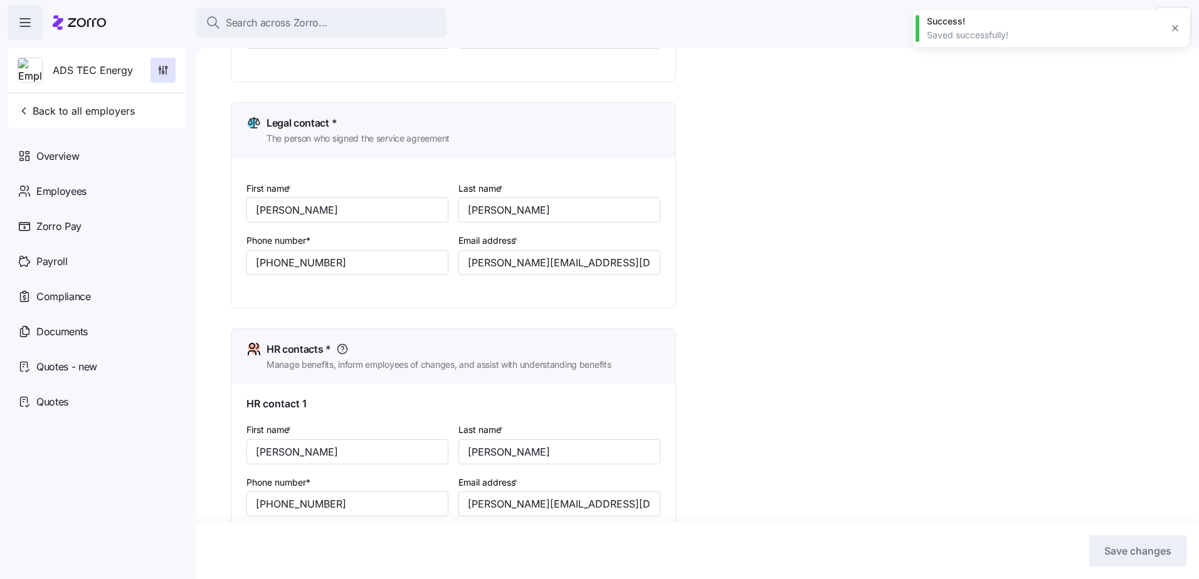
scroll to position [188, 0]
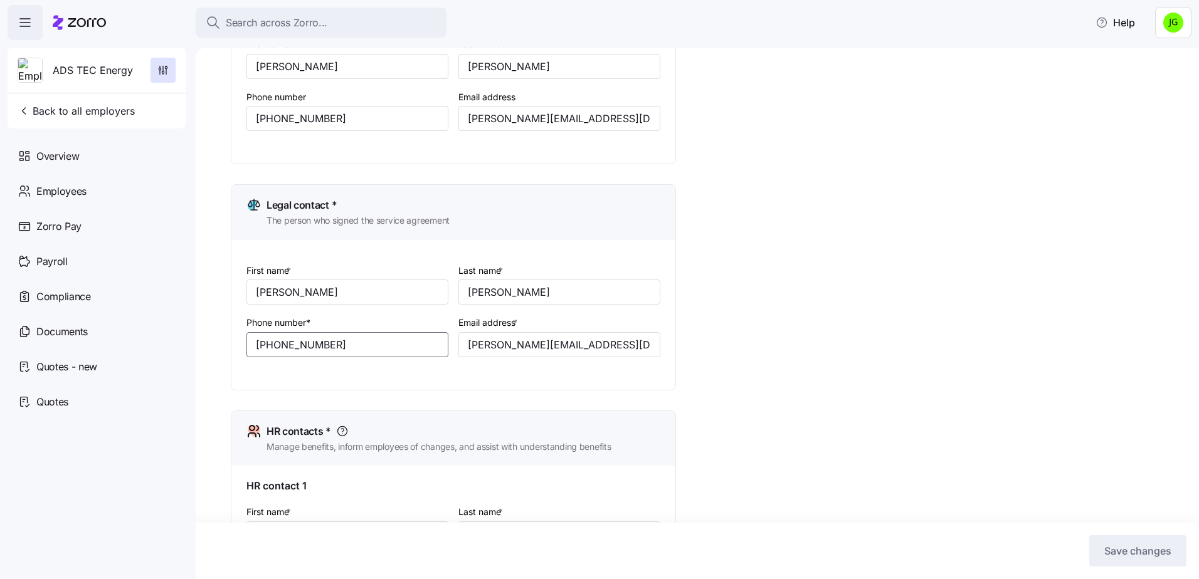
drag, startPoint x: 328, startPoint y: 349, endPoint x: 230, endPoint y: 345, distance: 98.5
click at [230, 345] on div "Setup Company details Contacts Company setup Zorro setup Plan year setup Onboar…" at bounding box center [697, 314] width 1003 height 532
drag, startPoint x: 385, startPoint y: 374, endPoint x: 399, endPoint y: 374, distance: 13.8
click at [386, 374] on div "First name * [PERSON_NAME] Last name * [PERSON_NAME] Phone number* [PHONE_NUMBE…" at bounding box center [453, 320] width 424 height 125
click at [66, 112] on span "Back to all employers" at bounding box center [76, 110] width 117 height 15
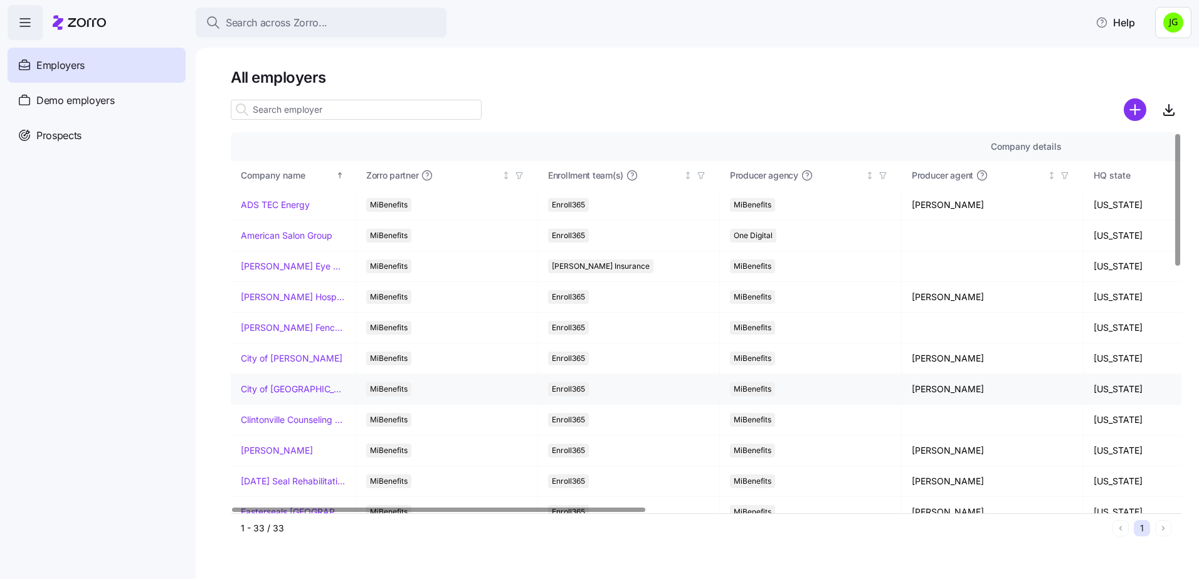
click at [288, 389] on link "City of [GEOGRAPHIC_DATA]" at bounding box center [293, 389] width 105 height 13
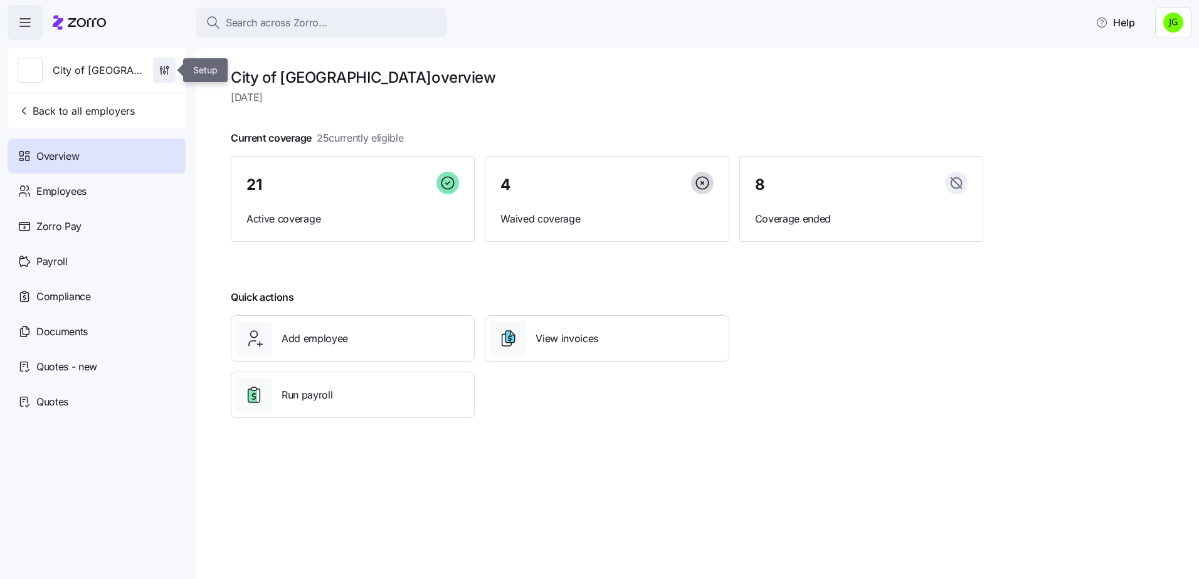
click at [162, 73] on icon "button" at bounding box center [164, 70] width 13 height 13
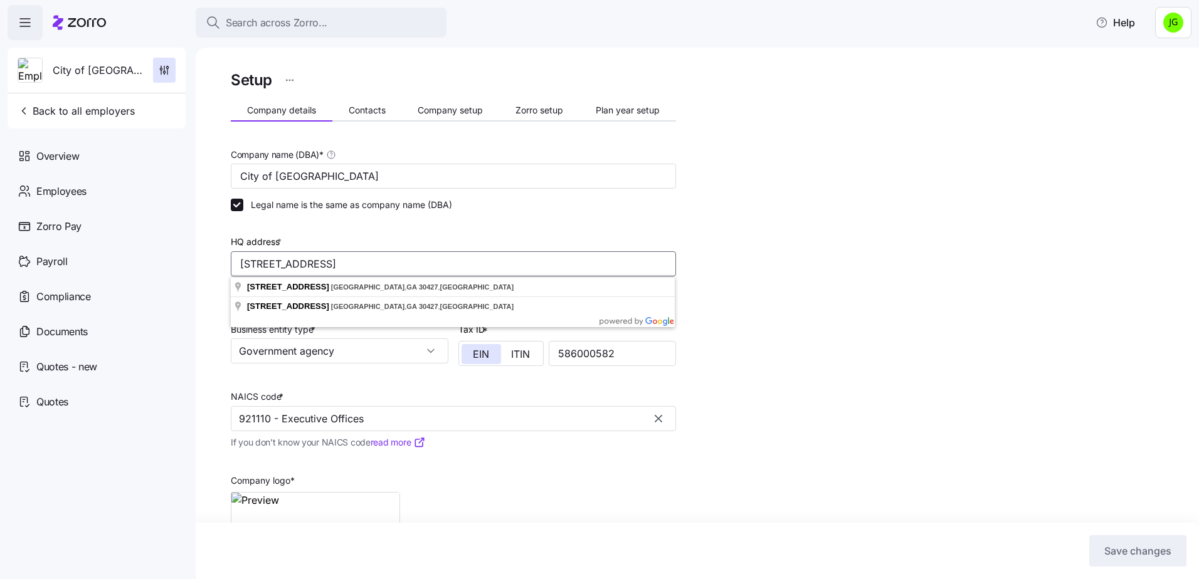
drag, startPoint x: 440, startPoint y: 263, endPoint x: 242, endPoint y: 267, distance: 197.6
click at [242, 267] on input "[STREET_ADDRESS]" at bounding box center [453, 263] width 445 height 25
click at [718, 296] on div "Setup Company details Contacts Company setup Zorro setup Plan year setup Compan…" at bounding box center [706, 358] width 951 height 580
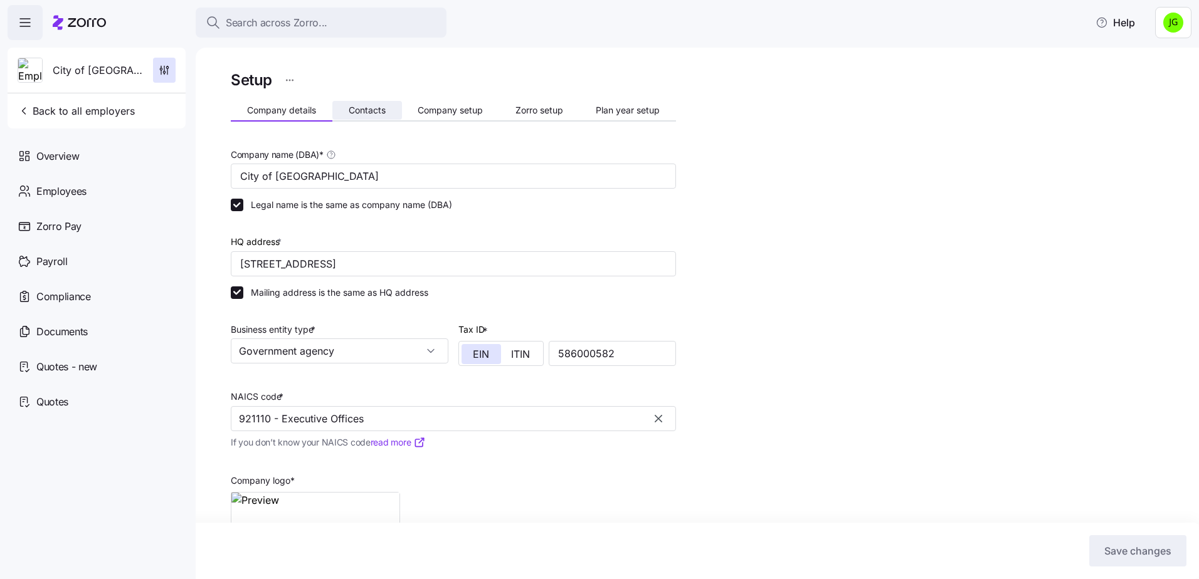
click at [364, 110] on span "Contacts" at bounding box center [367, 110] width 37 height 9
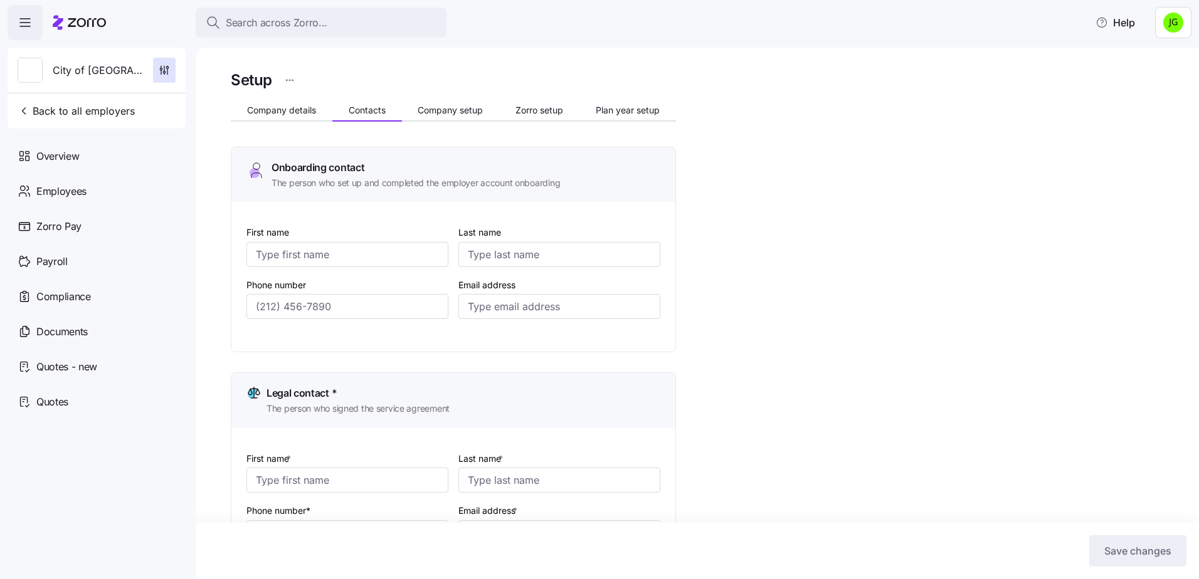
type input "Delilah"
type input "[PERSON_NAME]"
type input "[EMAIL_ADDRESS][DOMAIN_NAME]"
type input "[PERSON_NAME]"
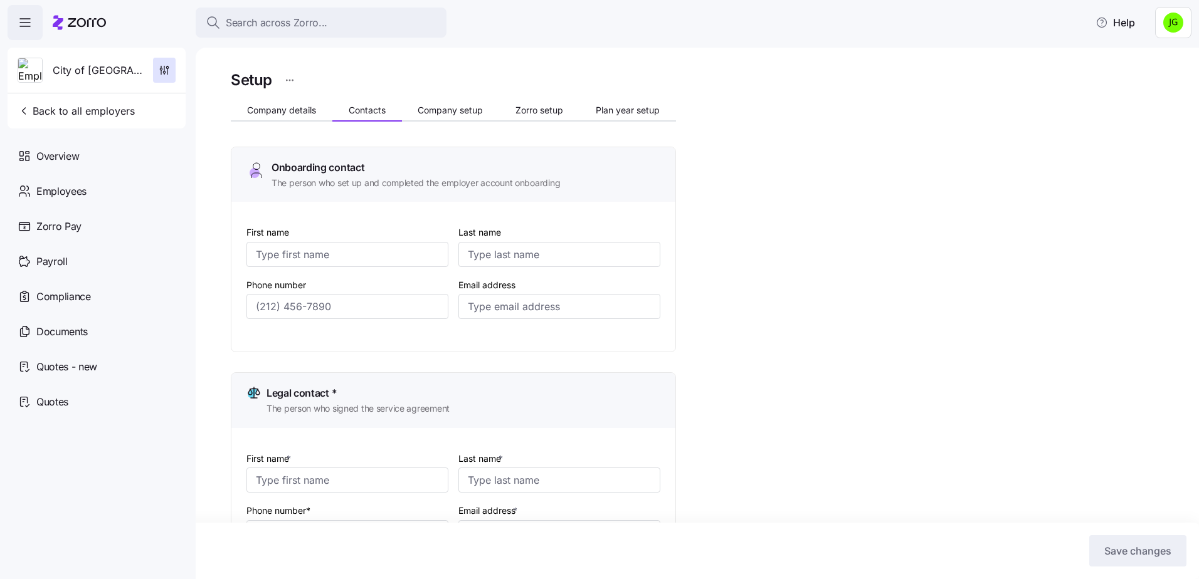
type input "[EMAIL_ADDRESS][DOMAIN_NAME]"
type input "Delilah"
type input "[PERSON_NAME]"
type input "[EMAIL_ADDRESS][DOMAIN_NAME]"
type input "[PERSON_NAME]"
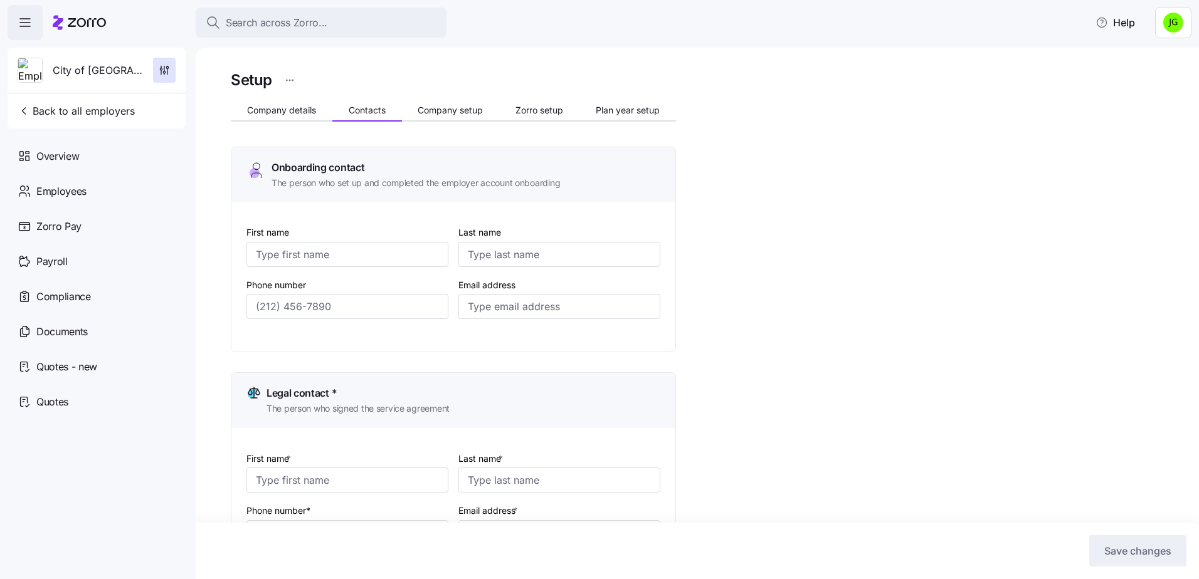
type input "[PERSON_NAME]"
type input "[EMAIL_ADDRESS][DOMAIN_NAME]"
type input "[PHONE_NUMBER]"
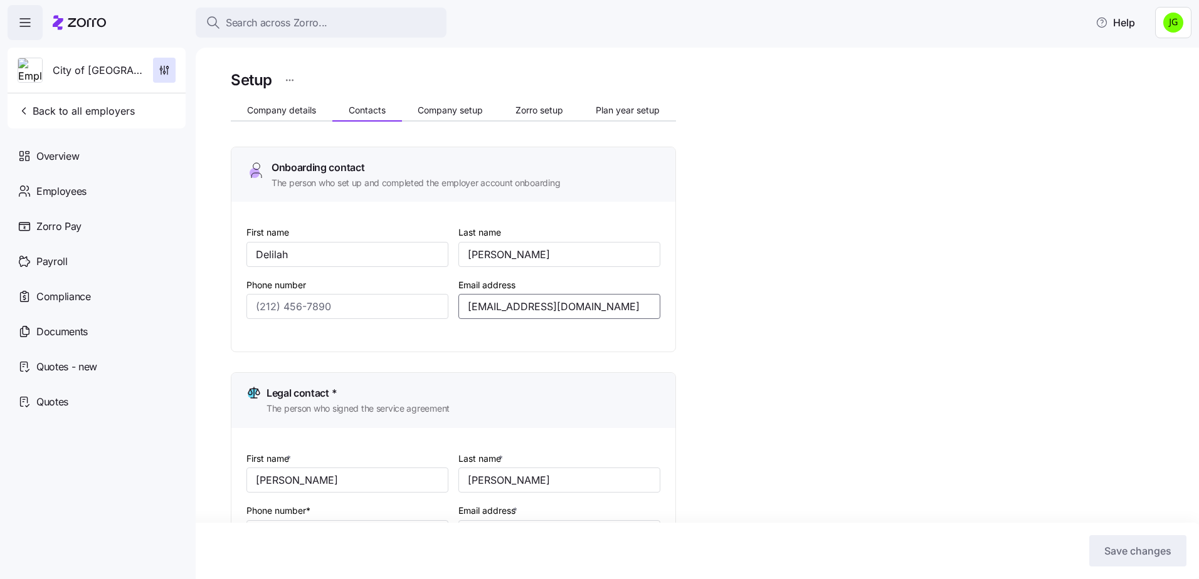
drag, startPoint x: 569, startPoint y: 304, endPoint x: 459, endPoint y: 307, distance: 109.8
click at [459, 307] on input "[EMAIL_ADDRESS][DOMAIN_NAME]" at bounding box center [559, 306] width 202 height 25
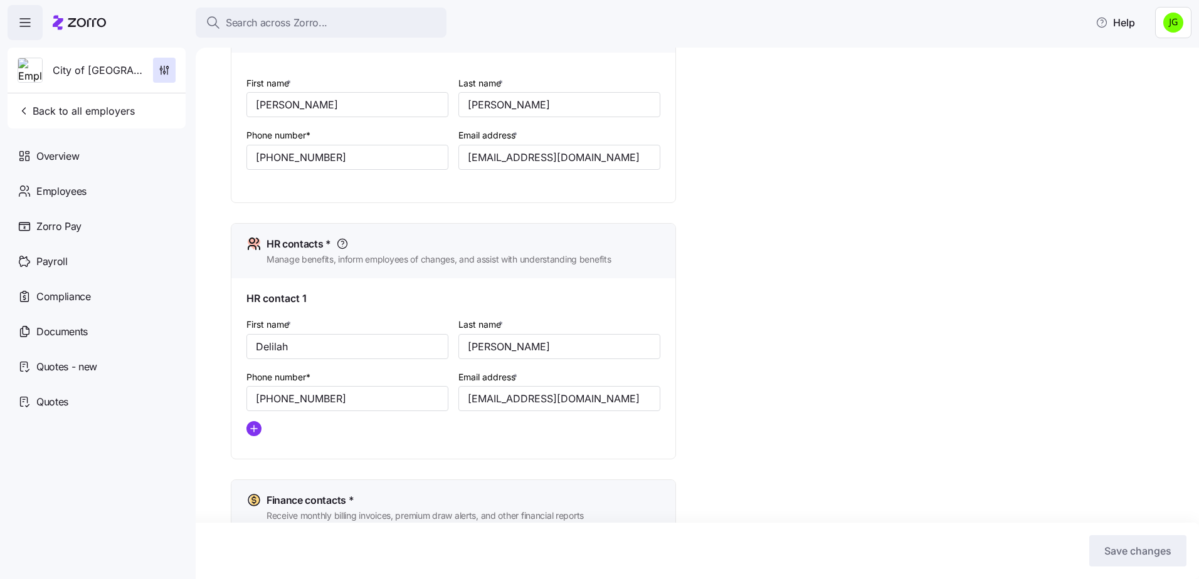
scroll to position [376, 0]
drag, startPoint x: 344, startPoint y: 401, endPoint x: 238, endPoint y: 403, distance: 106.0
click at [238, 403] on div "HR contact 1 First name * [PERSON_NAME] Last name * [PERSON_NAME] Phone number*…" at bounding box center [453, 368] width 444 height 181
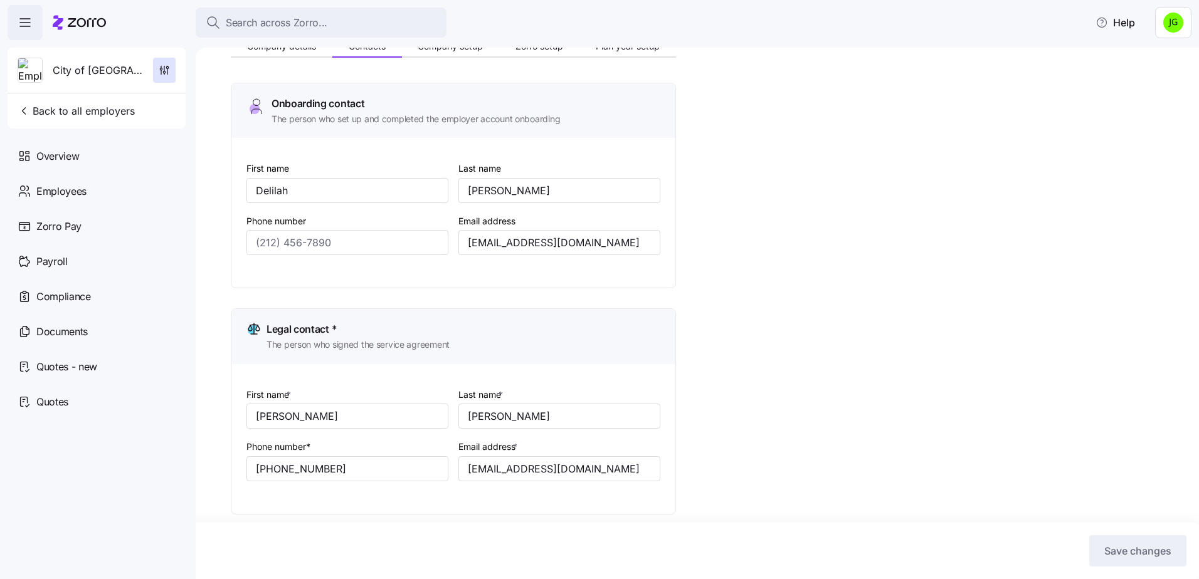
scroll to position [63, 0]
click at [325, 243] on input "Phone number" at bounding box center [347, 243] width 202 height 25
paste input "[PHONE_NUMBER]"
type input "[PHONE_NUMBER]"
click at [820, 297] on div "Setup Company details Contacts Company setup Zorro setup Plan year setup Onboar…" at bounding box center [706, 547] width 951 height 1084
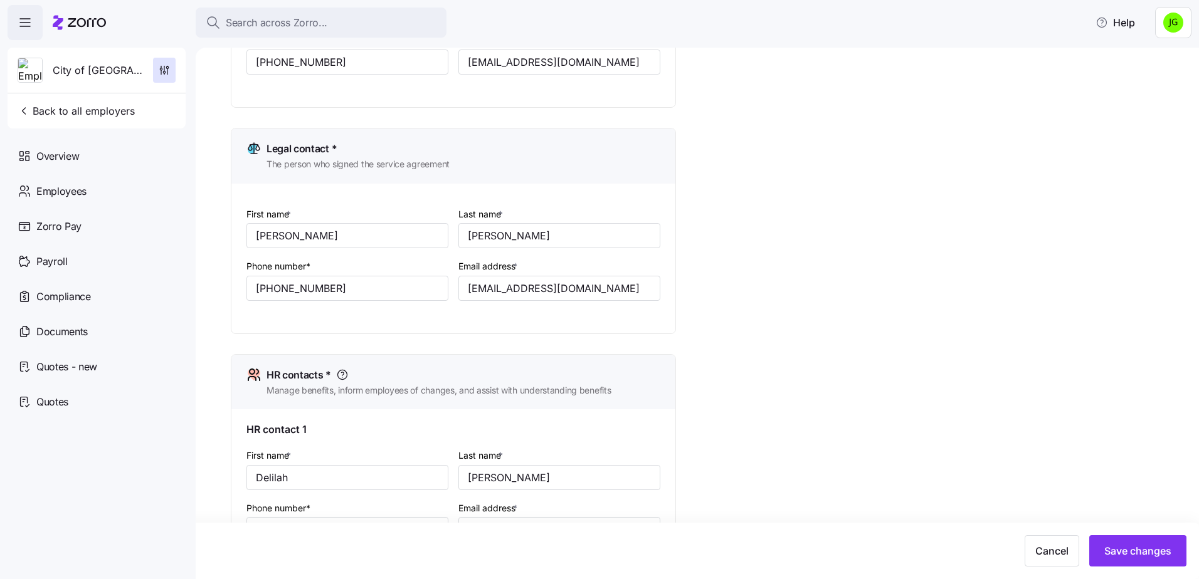
scroll to position [251, 0]
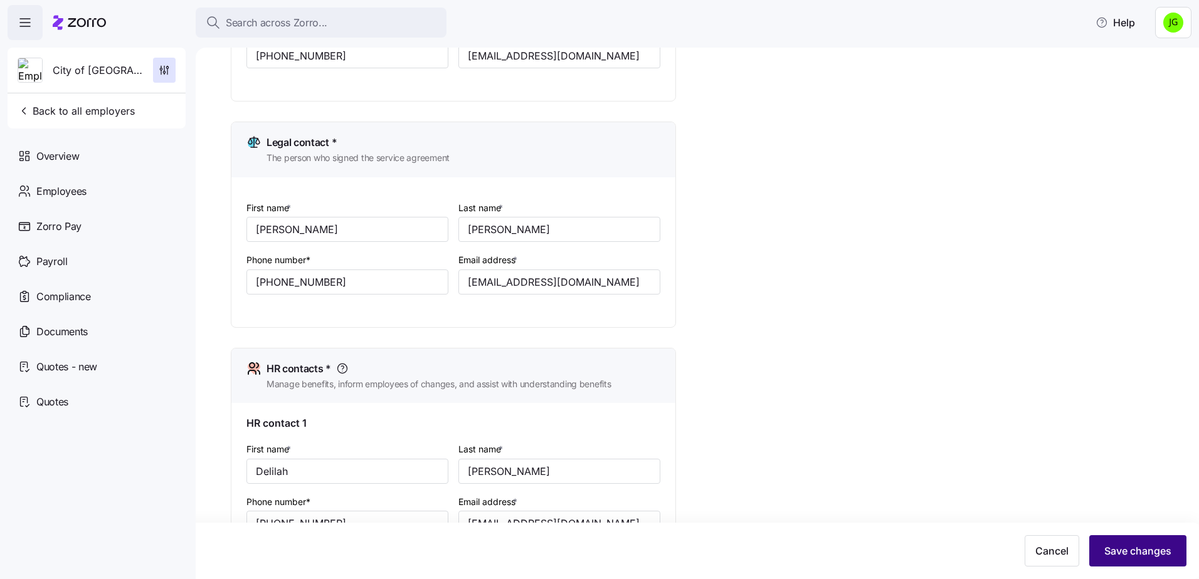
click at [1118, 554] on span "Save changes" at bounding box center [1137, 551] width 67 height 15
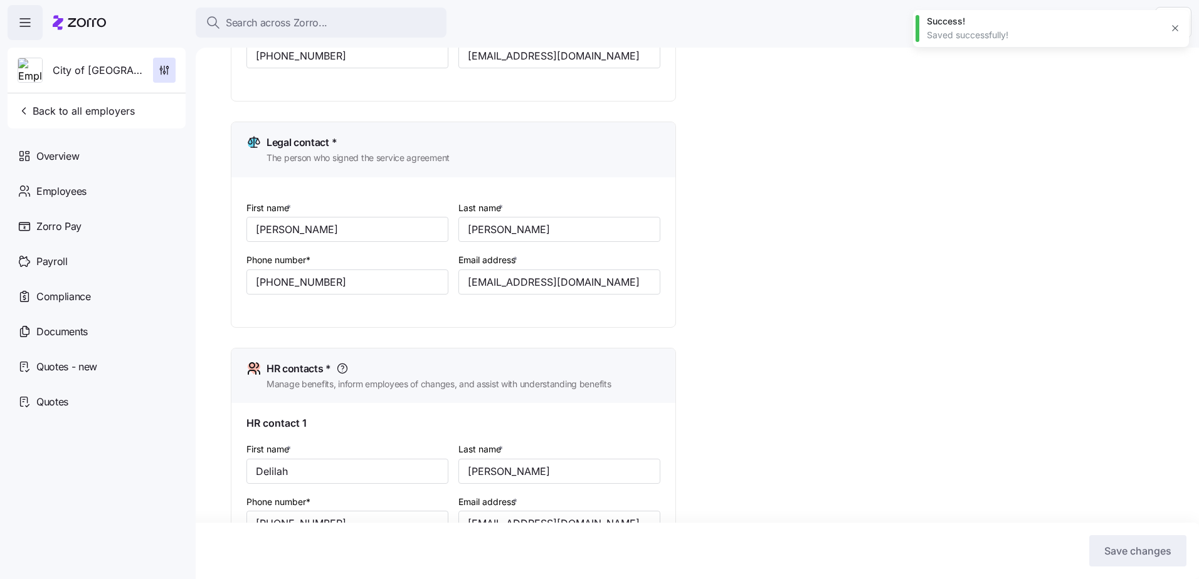
scroll to position [564, 0]
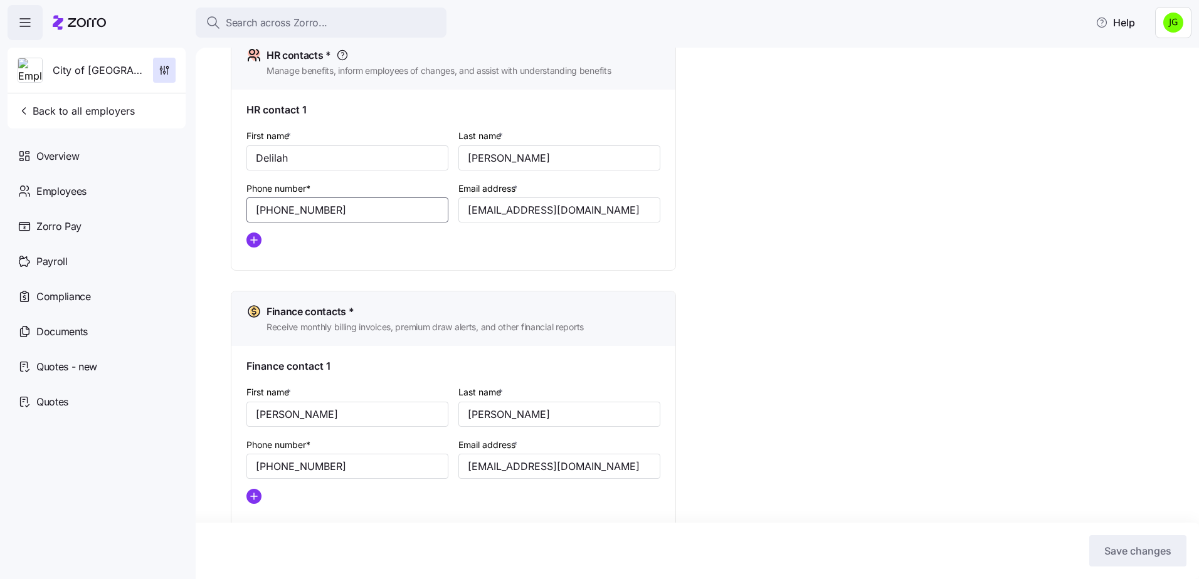
drag, startPoint x: 342, startPoint y: 208, endPoint x: 256, endPoint y: 211, distance: 86.6
click at [256, 211] on input "[PHONE_NUMBER]" at bounding box center [347, 210] width 202 height 25
click at [40, 120] on button "Back to all employers" at bounding box center [76, 110] width 127 height 25
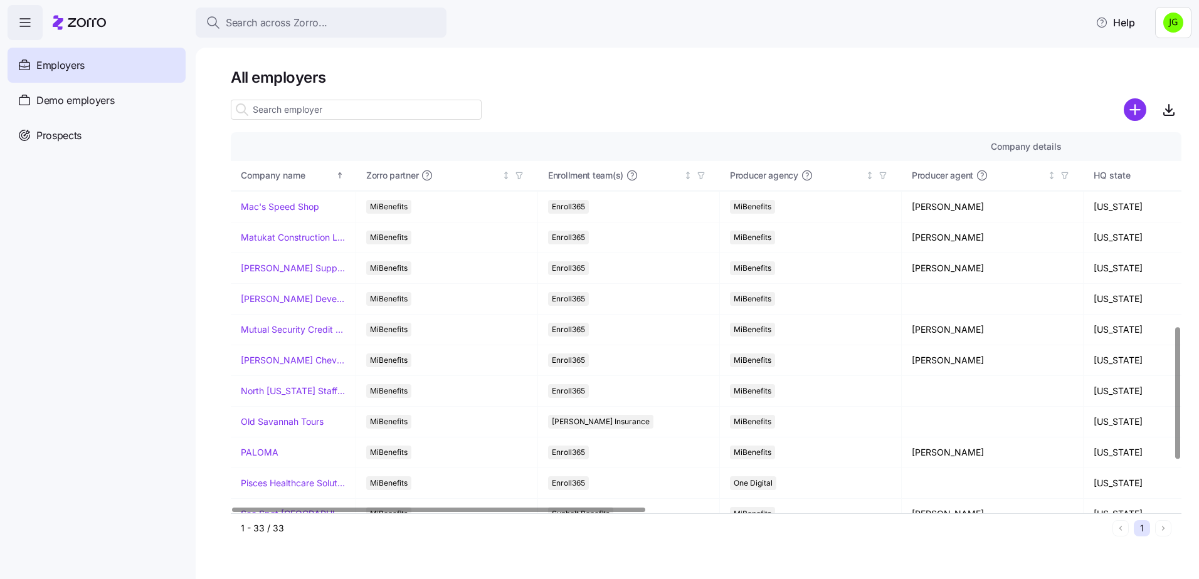
scroll to position [564, 0]
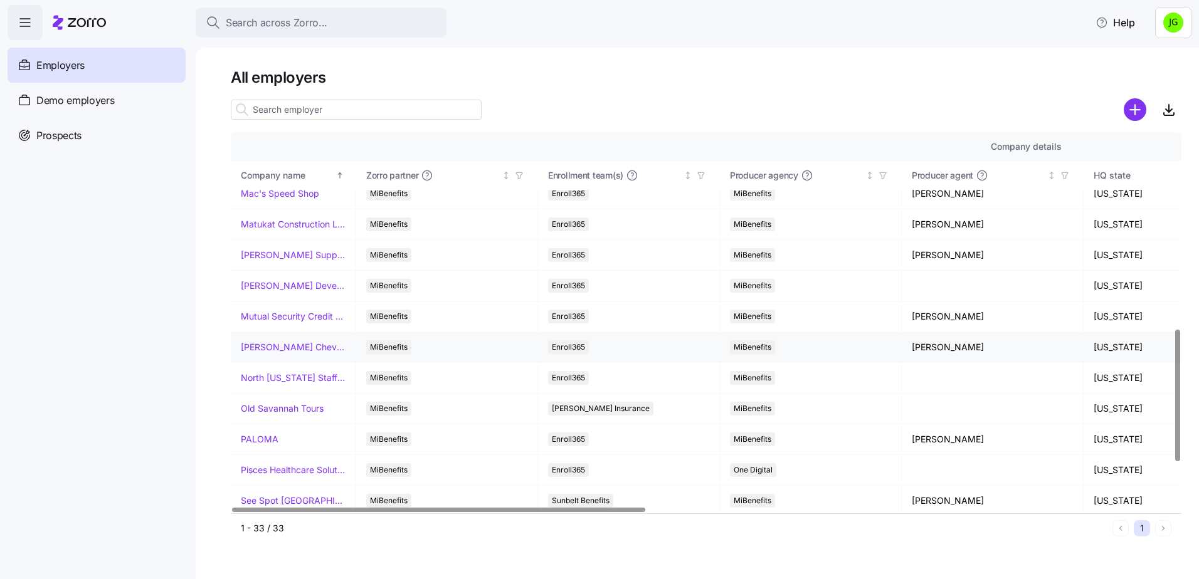
click at [274, 347] on link "[PERSON_NAME] Chevrolet" at bounding box center [293, 347] width 105 height 13
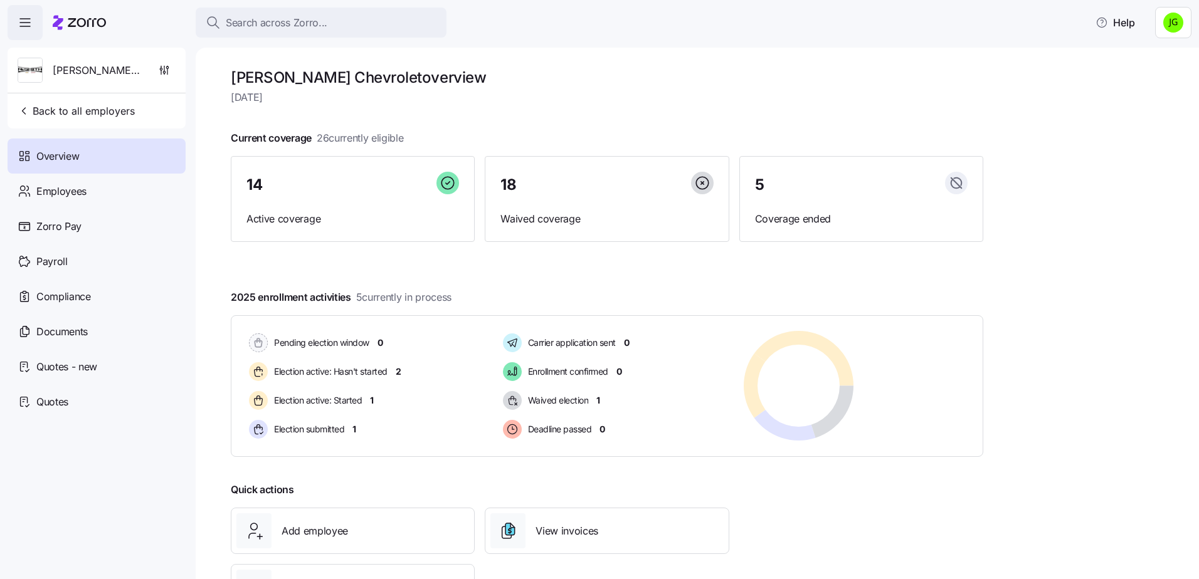
click at [593, 102] on span "[DATE]" at bounding box center [607, 98] width 753 height 16
click at [165, 70] on icon "button" at bounding box center [164, 70] width 13 height 13
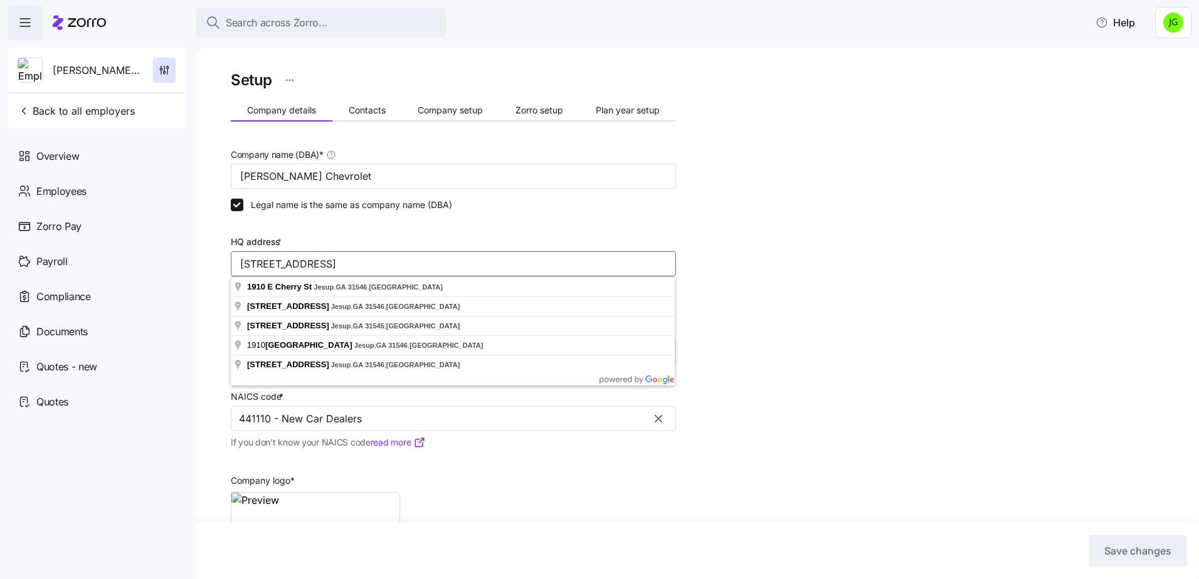
drag, startPoint x: 430, startPoint y: 260, endPoint x: 235, endPoint y: 264, distance: 195.7
click at [235, 264] on input "[STREET_ADDRESS]" at bounding box center [453, 263] width 445 height 25
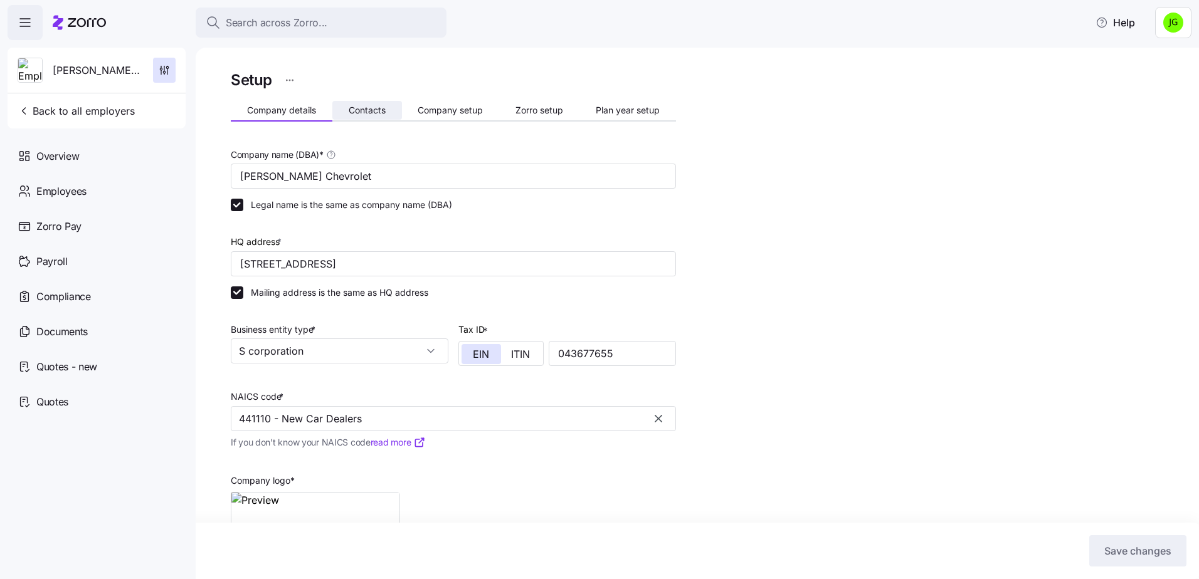
click at [362, 112] on span "Contacts" at bounding box center [367, 110] width 37 height 9
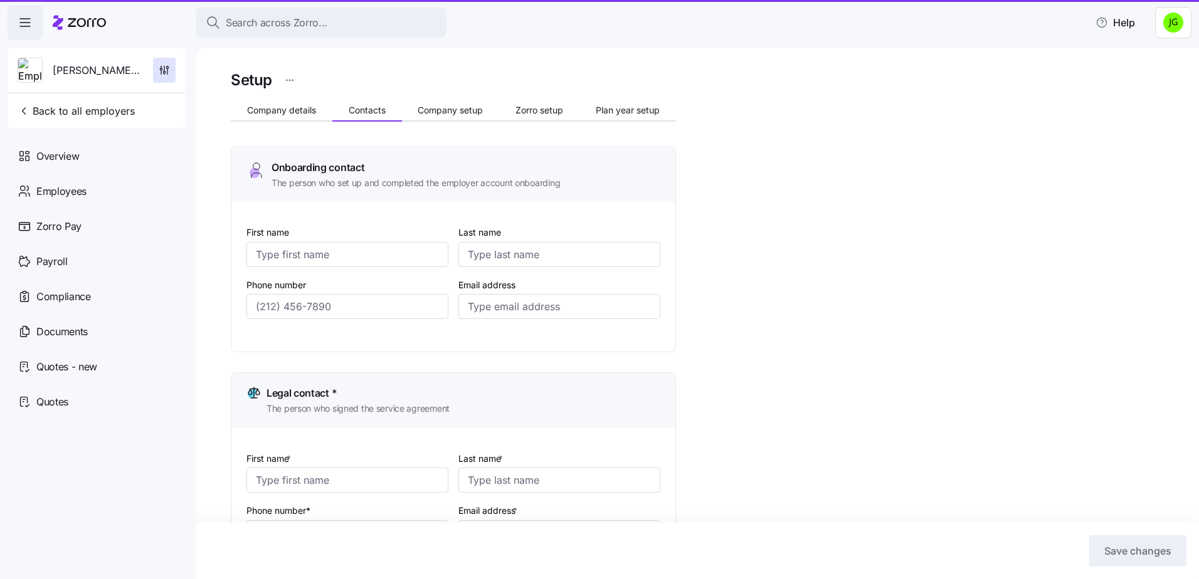
type input "[PERSON_NAME]"
type input "[PERSON_NAME][EMAIL_ADDRESS][DOMAIN_NAME]"
type input "[PERSON_NAME]"
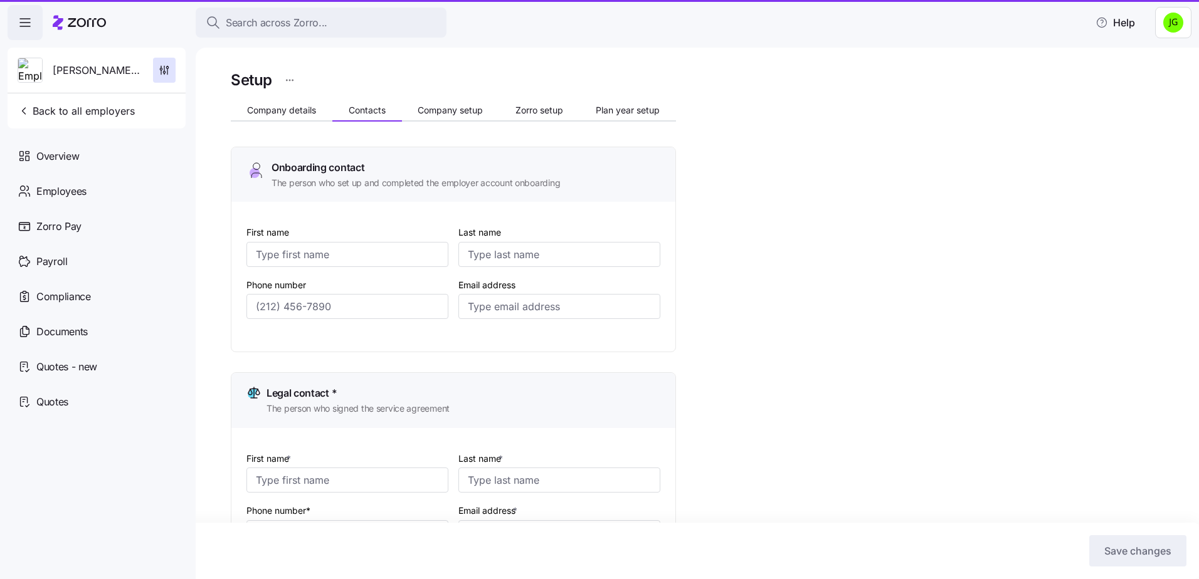
type input "[PERSON_NAME][EMAIL_ADDRESS][DOMAIN_NAME]"
type input "[PERSON_NAME]"
type input "[PERSON_NAME][EMAIL_ADDRESS][DOMAIN_NAME]"
type input "[PERSON_NAME]"
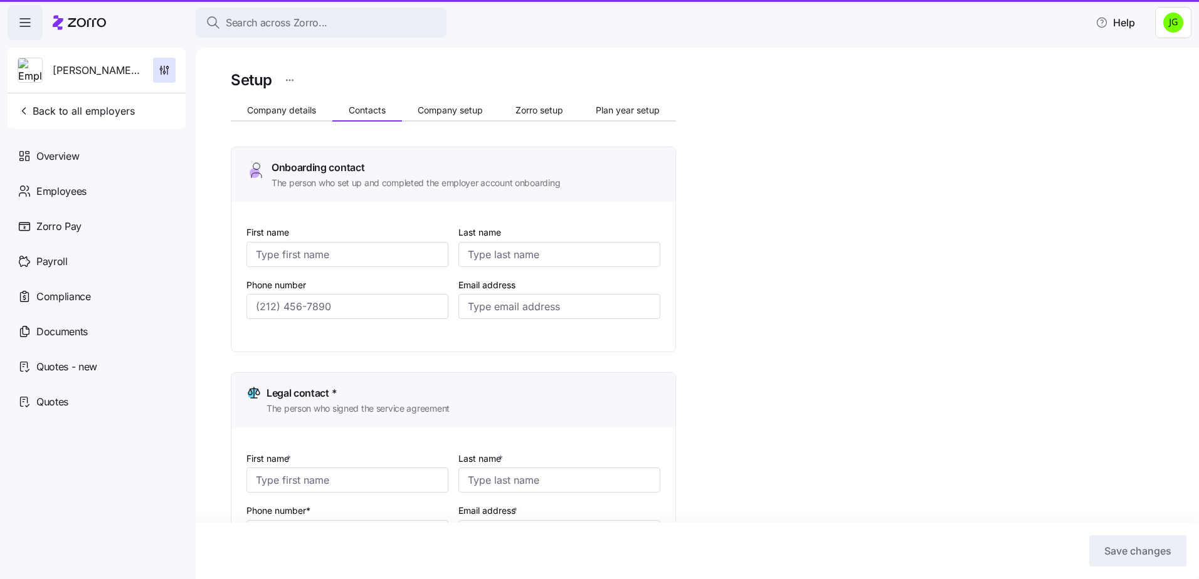
type input "[PERSON_NAME]"
type input "[PERSON_NAME][EMAIL_ADDRESS][DOMAIN_NAME]"
type input "[PHONE_NUMBER]"
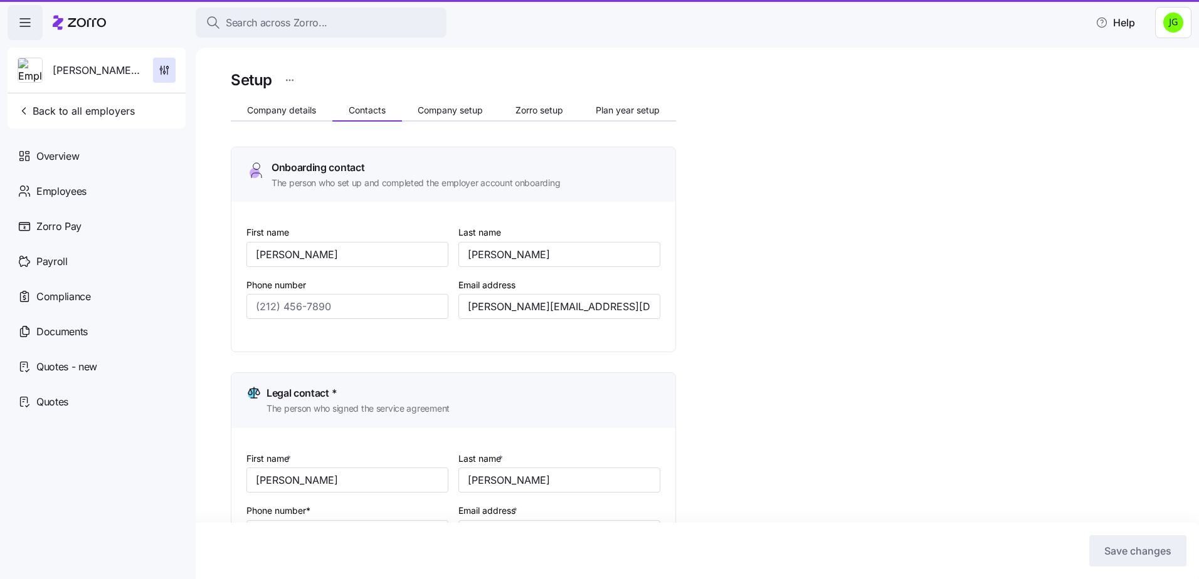
type input "[PHONE_NUMBER]"
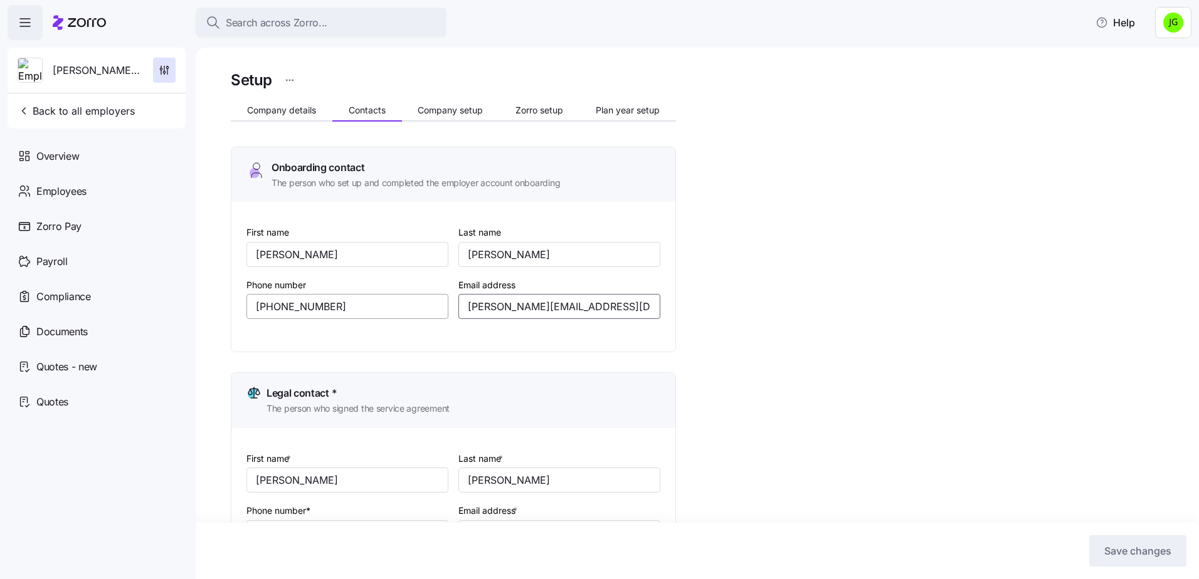
drag, startPoint x: 605, startPoint y: 305, endPoint x: 447, endPoint y: 304, distance: 158.0
click at [447, 304] on div "First name [PERSON_NAME] Last name [PERSON_NAME] Phone number [PHONE_NUMBER] Em…" at bounding box center [453, 282] width 424 height 125
drag, startPoint x: 334, startPoint y: 304, endPoint x: 251, endPoint y: 302, distance: 82.2
click at [251, 302] on input "[PHONE_NUMBER]" at bounding box center [347, 306] width 202 height 25
click at [85, 108] on span "Back to all employers" at bounding box center [76, 110] width 117 height 15
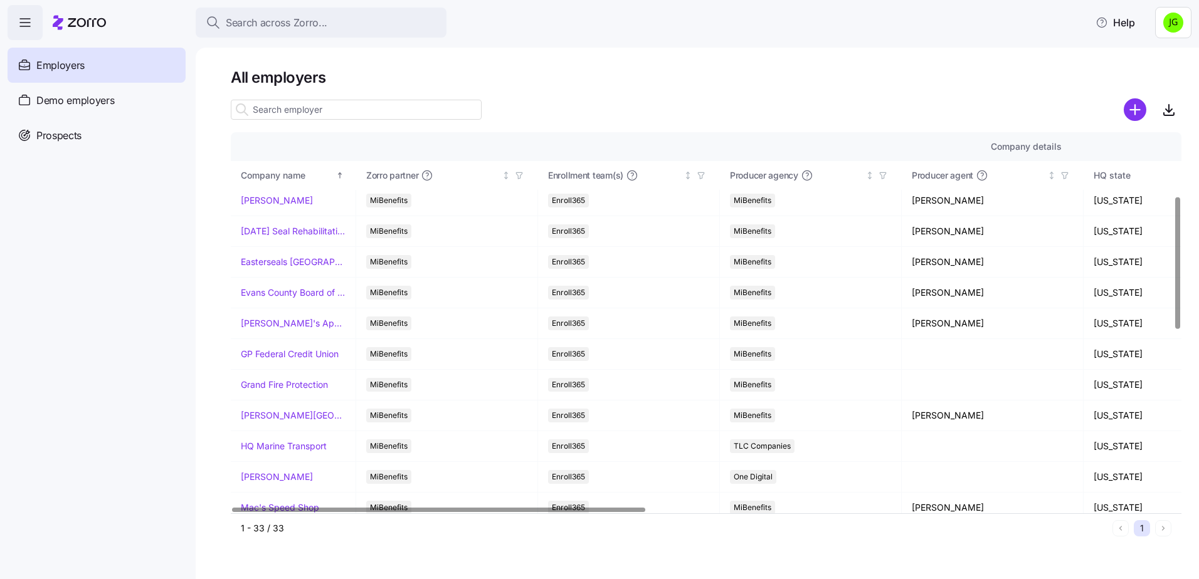
scroll to position [251, 0]
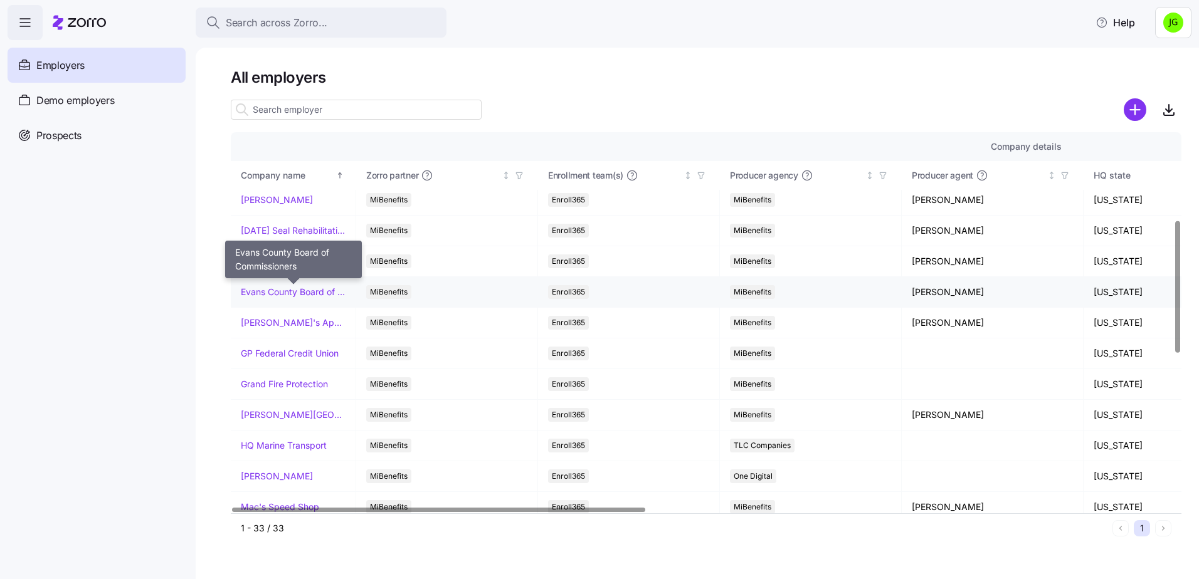
click at [297, 292] on link "Evans County Board of Commissioners" at bounding box center [293, 292] width 105 height 13
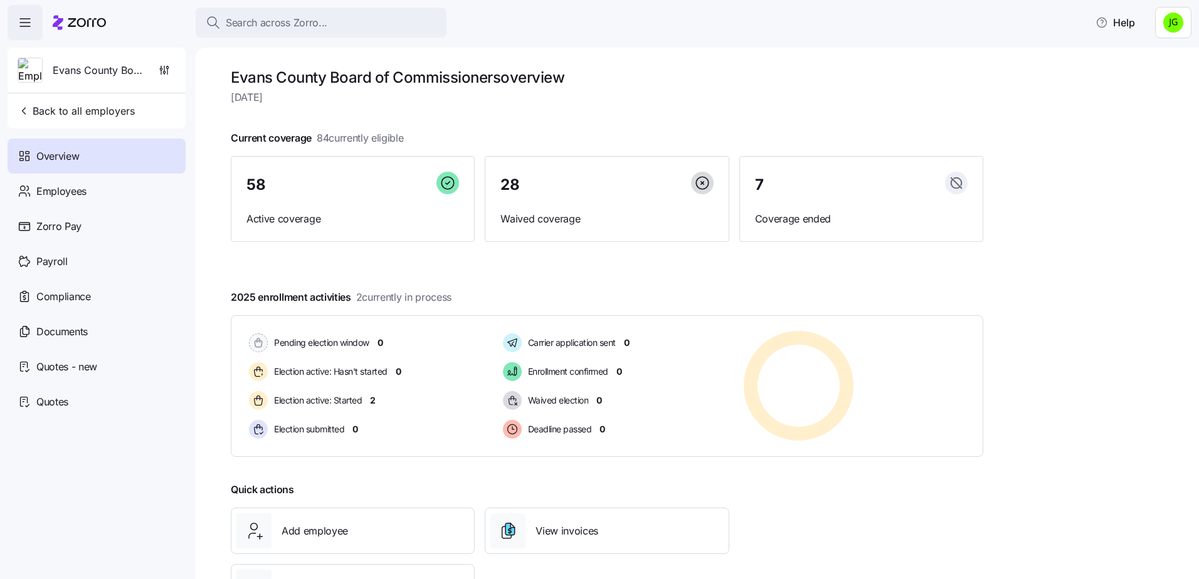
click at [1034, 364] on div "Evans County Board of Commissioners overview [DATE] Current coverage 84 current…" at bounding box center [697, 314] width 1003 height 532
click at [162, 65] on icon "button" at bounding box center [164, 70] width 13 height 13
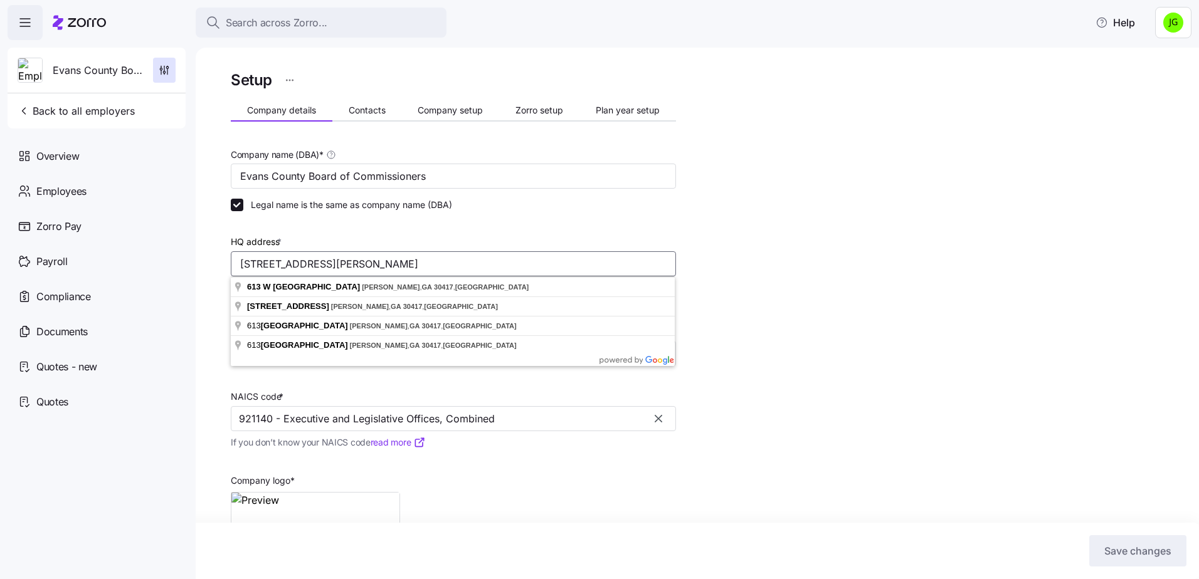
drag, startPoint x: 400, startPoint y: 262, endPoint x: 236, endPoint y: 267, distance: 163.7
click at [236, 267] on input "[STREET_ADDRESS][PERSON_NAME]" at bounding box center [453, 263] width 445 height 25
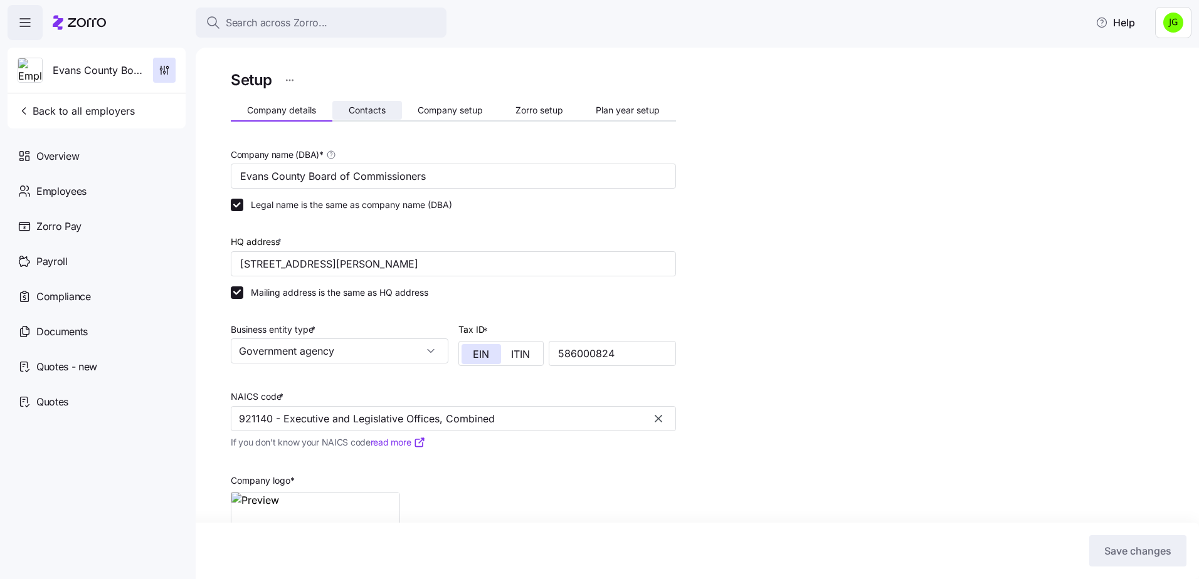
click at [367, 110] on span "Contacts" at bounding box center [367, 110] width 37 height 9
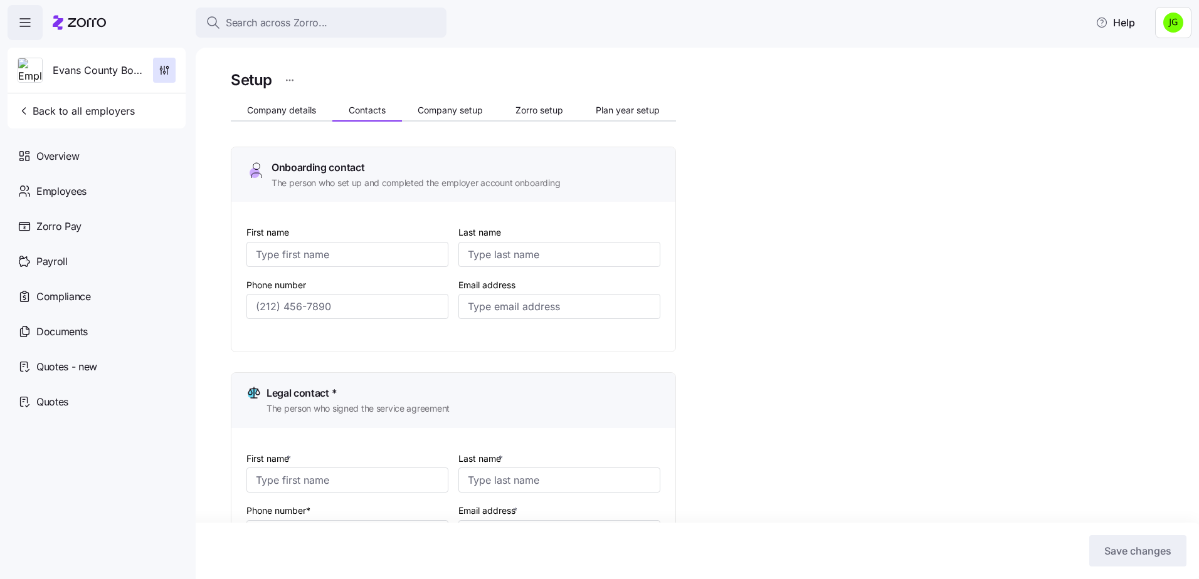
type input "[PERSON_NAME]"
type input "[EMAIL_ADDRESS][DOMAIN_NAME]"
type input "[PERSON_NAME]"
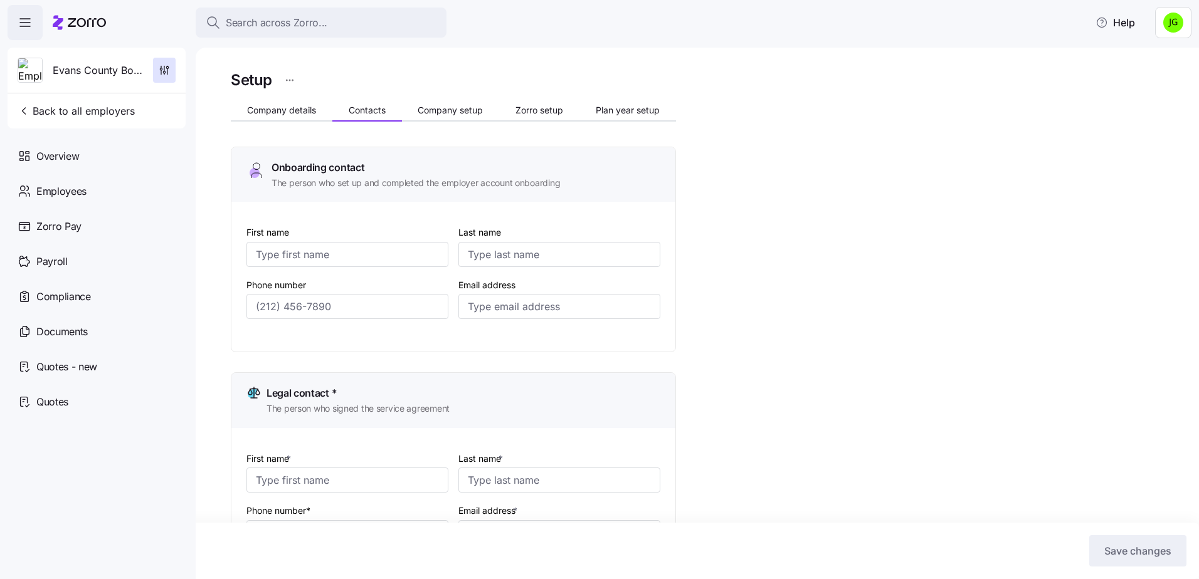
type input "[EMAIL_ADDRESS][DOMAIN_NAME]"
type input "[PERSON_NAME]"
type input "[EMAIL_ADDRESS][DOMAIN_NAME]"
type input "[PERSON_NAME]"
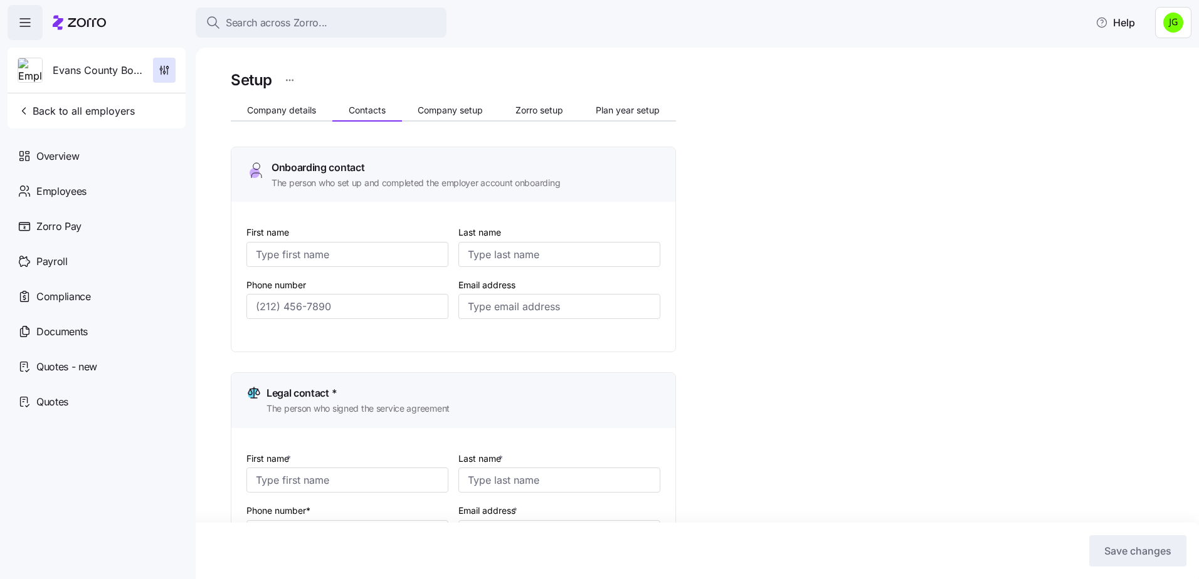
type input "[PERSON_NAME]"
type input "[EMAIL_ADDRESS][DOMAIN_NAME]"
type input "[PHONE_NUMBER]"
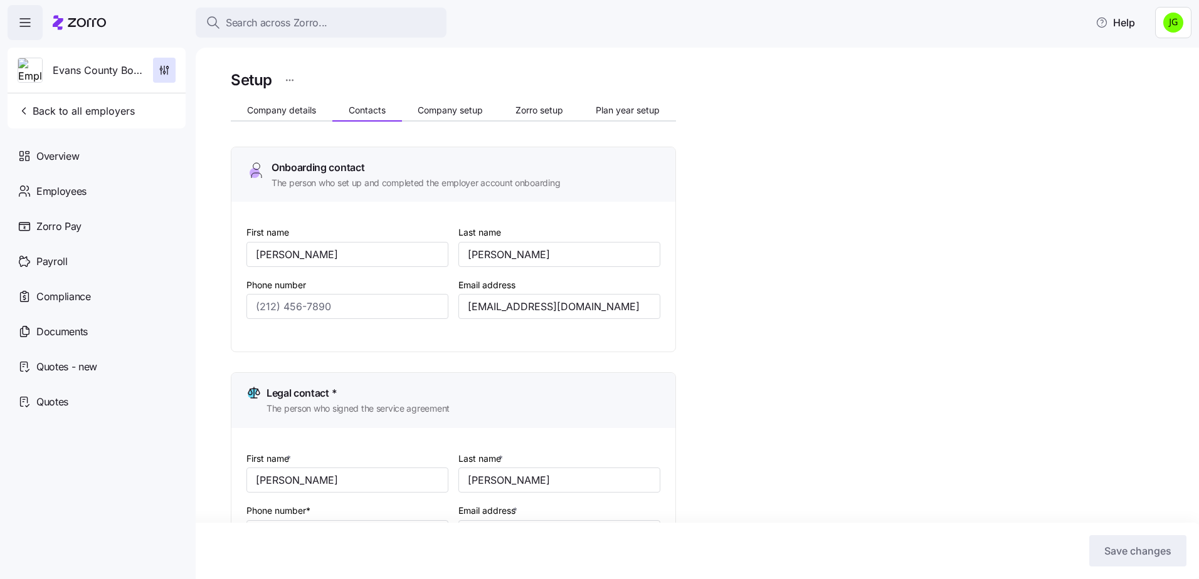
type input "[PHONE_NUMBER]"
drag, startPoint x: 615, startPoint y: 308, endPoint x: 466, endPoint y: 310, distance: 148.7
click at [466, 310] on input "[EMAIL_ADDRESS][DOMAIN_NAME]" at bounding box center [559, 306] width 202 height 25
drag, startPoint x: 324, startPoint y: 307, endPoint x: 250, endPoint y: 307, distance: 74.6
click at [250, 307] on input "[PHONE_NUMBER]" at bounding box center [347, 306] width 202 height 25
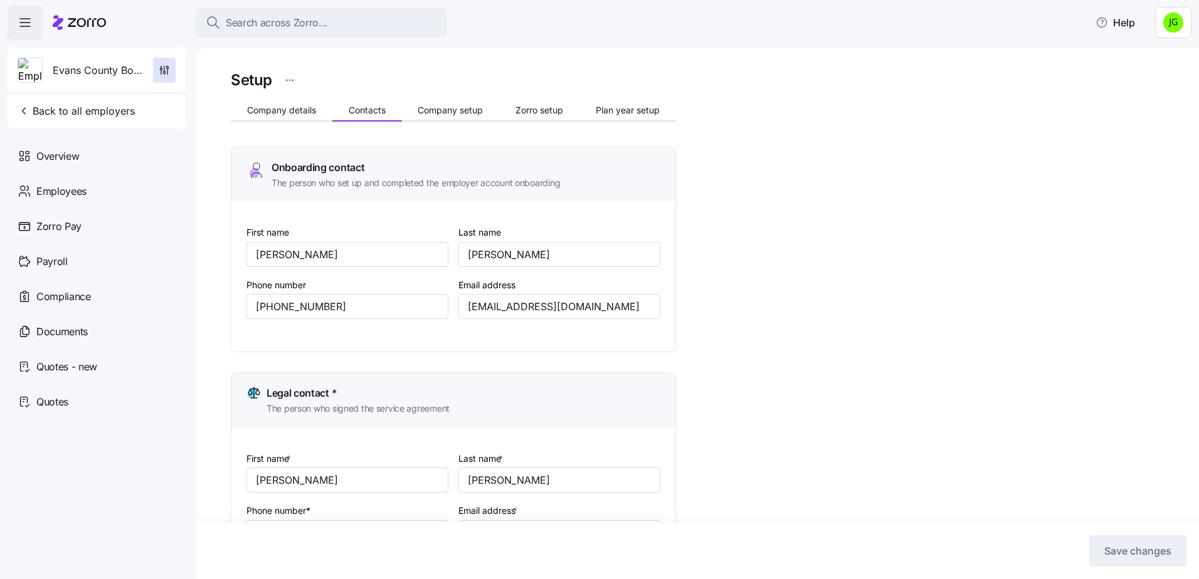
click at [81, 110] on span "Back to all employers" at bounding box center [76, 110] width 117 height 15
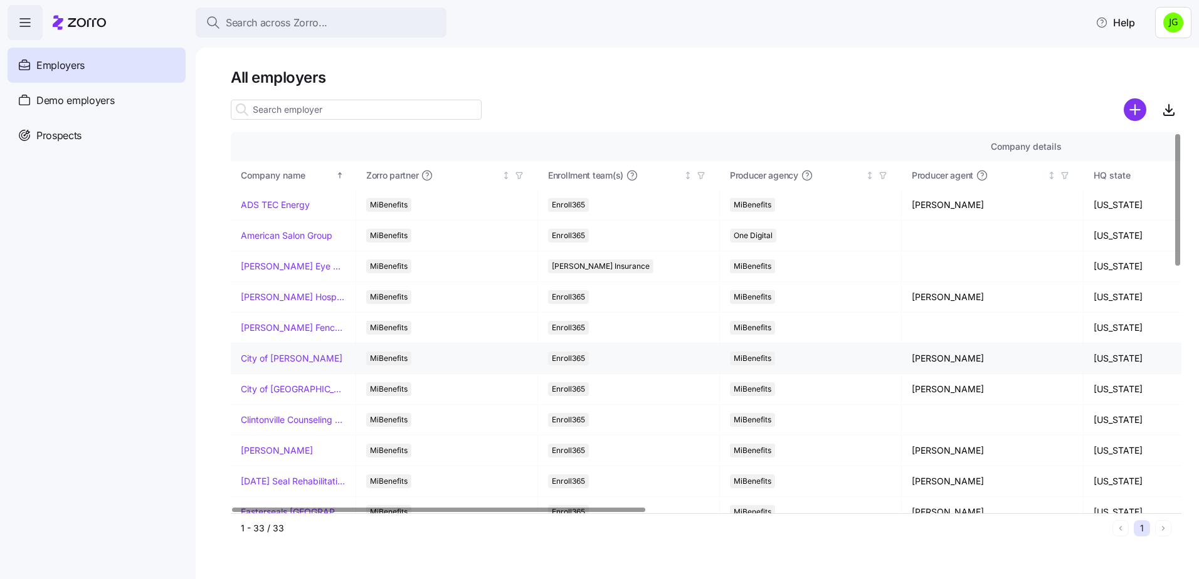
click at [300, 363] on link "City of [PERSON_NAME]" at bounding box center [292, 358] width 102 height 13
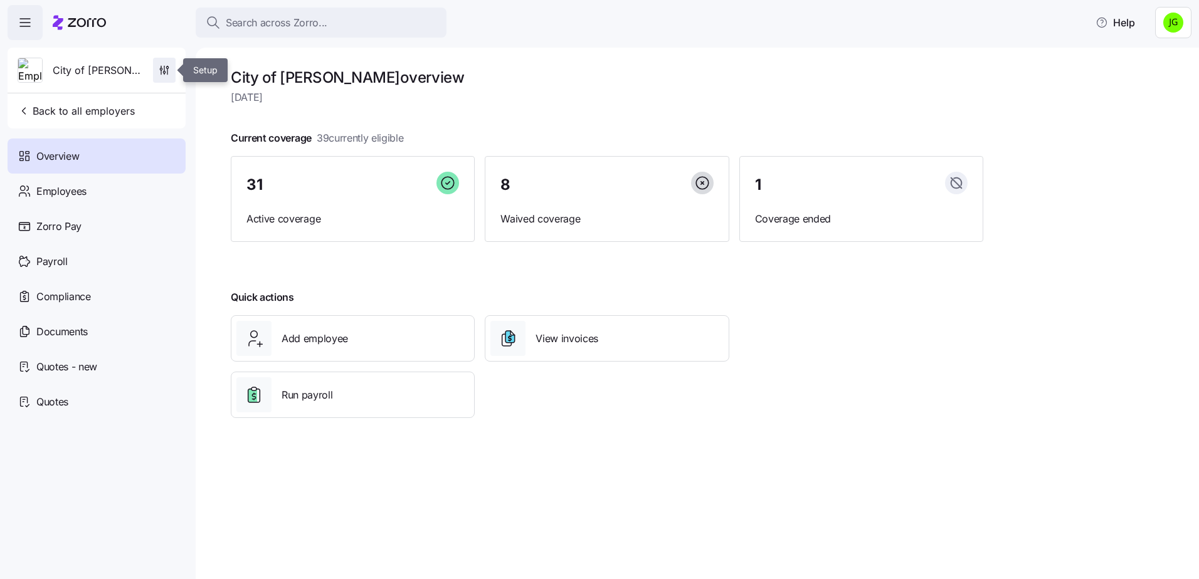
click at [162, 70] on icon "button" at bounding box center [164, 70] width 13 height 13
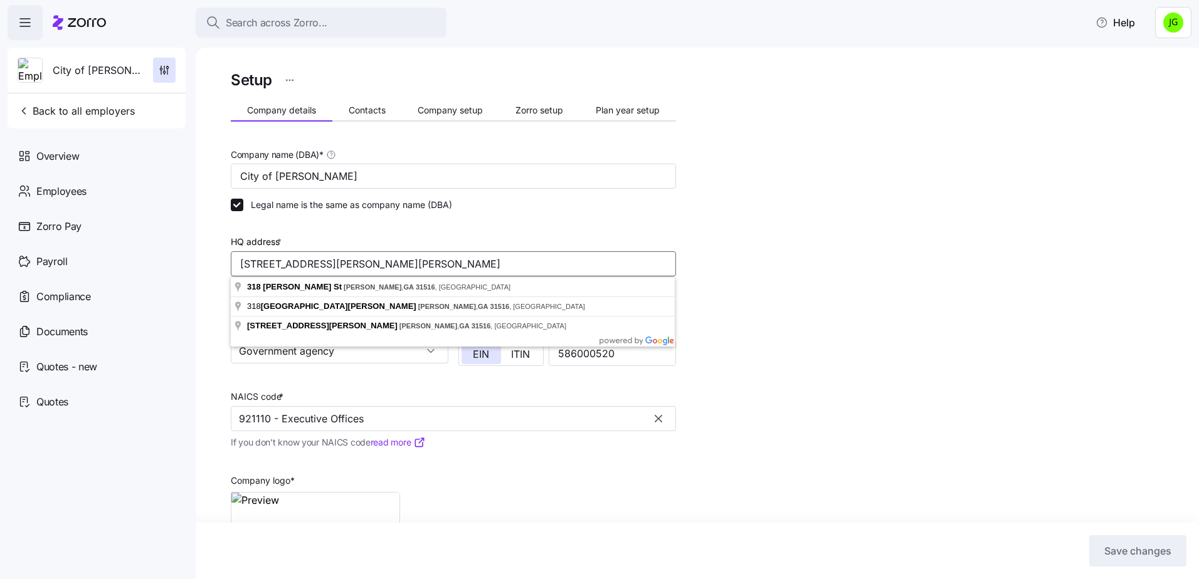
drag, startPoint x: 408, startPoint y: 262, endPoint x: 242, endPoint y: 264, distance: 165.6
click at [242, 264] on input "[STREET_ADDRESS][PERSON_NAME][PERSON_NAME]" at bounding box center [453, 263] width 445 height 25
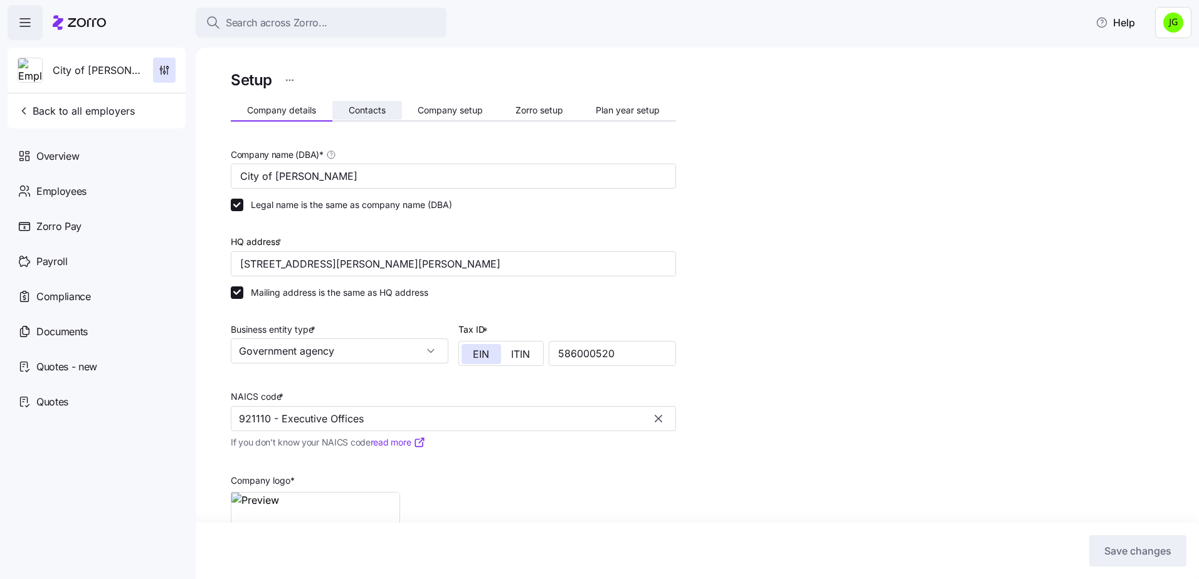
click at [376, 112] on span "Contacts" at bounding box center [367, 110] width 37 height 9
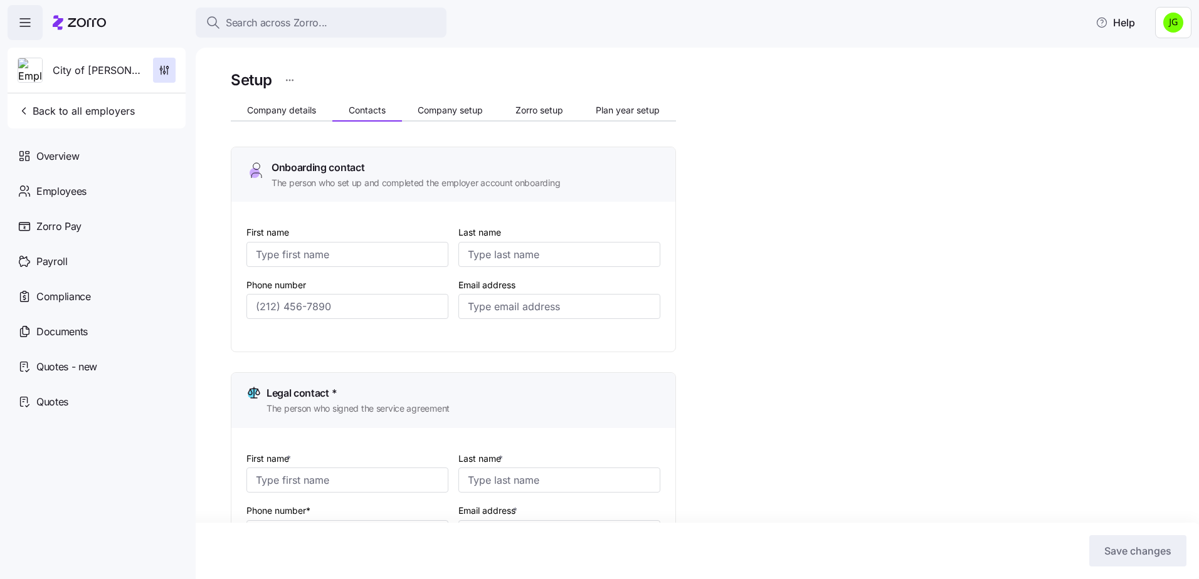
type input "Angel"
type input "[PERSON_NAME]"
type input "[EMAIL_ADDRESS][DOMAIN_NAME]"
type input "[PERSON_NAME]"
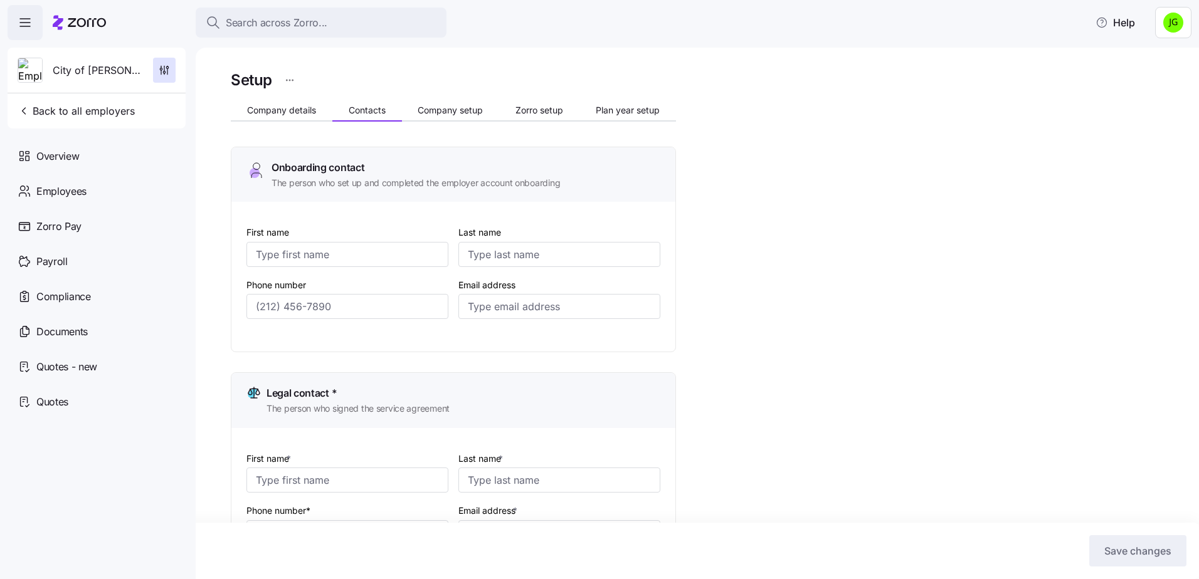
type input "[EMAIL_ADDRESS][DOMAIN_NAME]"
type input "Angel"
type input "[PERSON_NAME]"
type input "[EMAIL_ADDRESS][DOMAIN_NAME]"
type input "Angel"
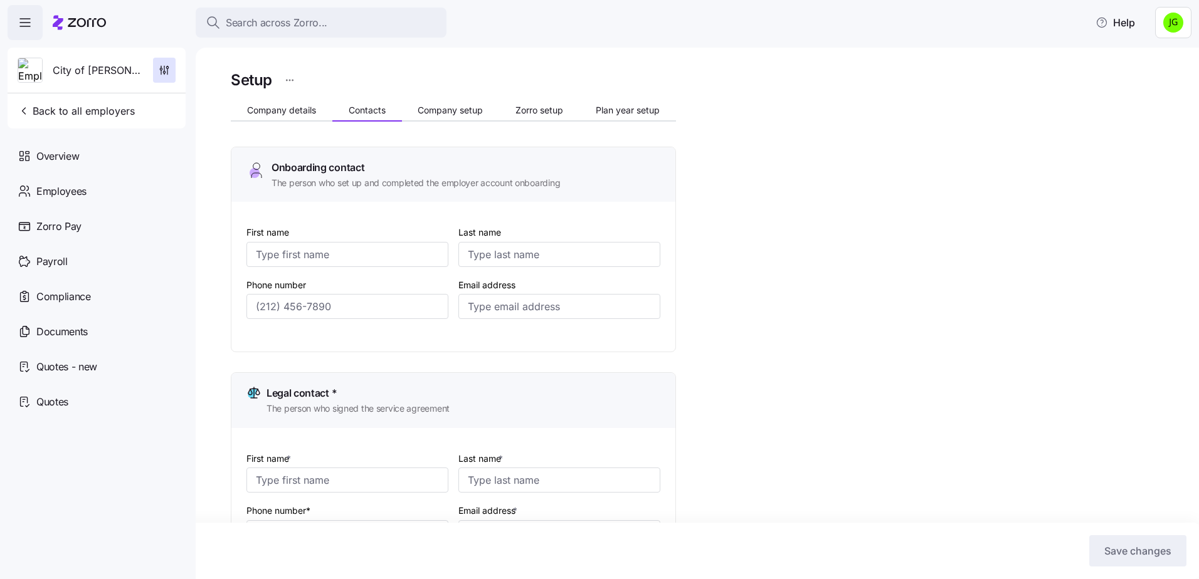
type input "[PERSON_NAME]"
type input "[EMAIL_ADDRESS][DOMAIN_NAME]"
type input "[PHONE_NUMBER]"
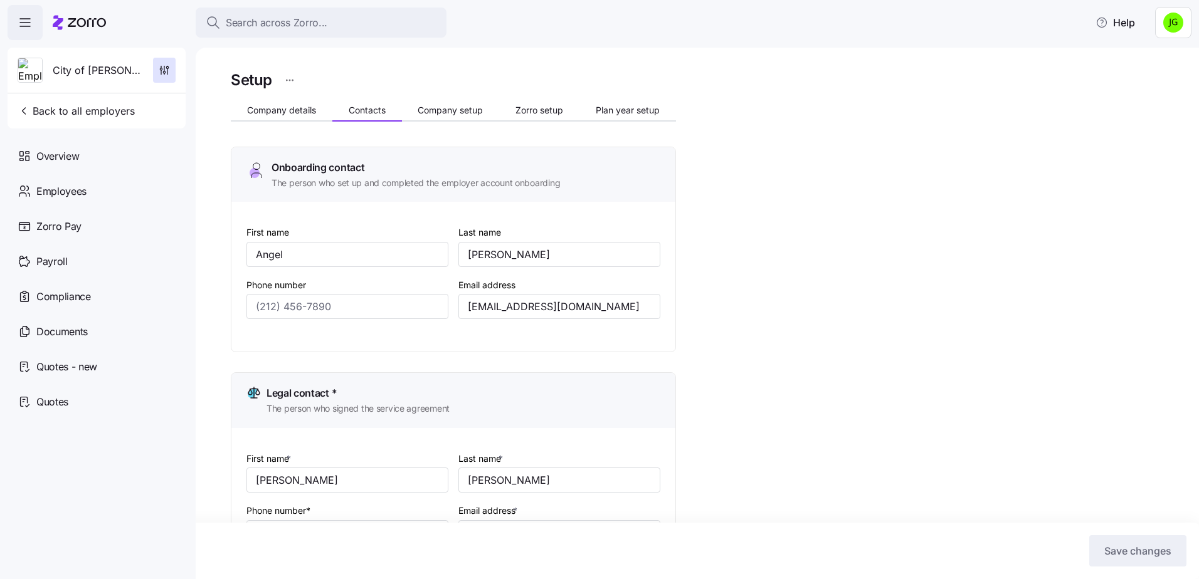
type input "[PHONE_NUMBER]"
click at [587, 309] on input "[EMAIL_ADDRESS][DOMAIN_NAME]" at bounding box center [559, 306] width 202 height 25
drag, startPoint x: 585, startPoint y: 307, endPoint x: 469, endPoint y: 309, distance: 115.4
click at [469, 309] on input "[EMAIL_ADDRESS][DOMAIN_NAME]" at bounding box center [559, 306] width 202 height 25
drag, startPoint x: 330, startPoint y: 307, endPoint x: 251, endPoint y: 307, distance: 78.4
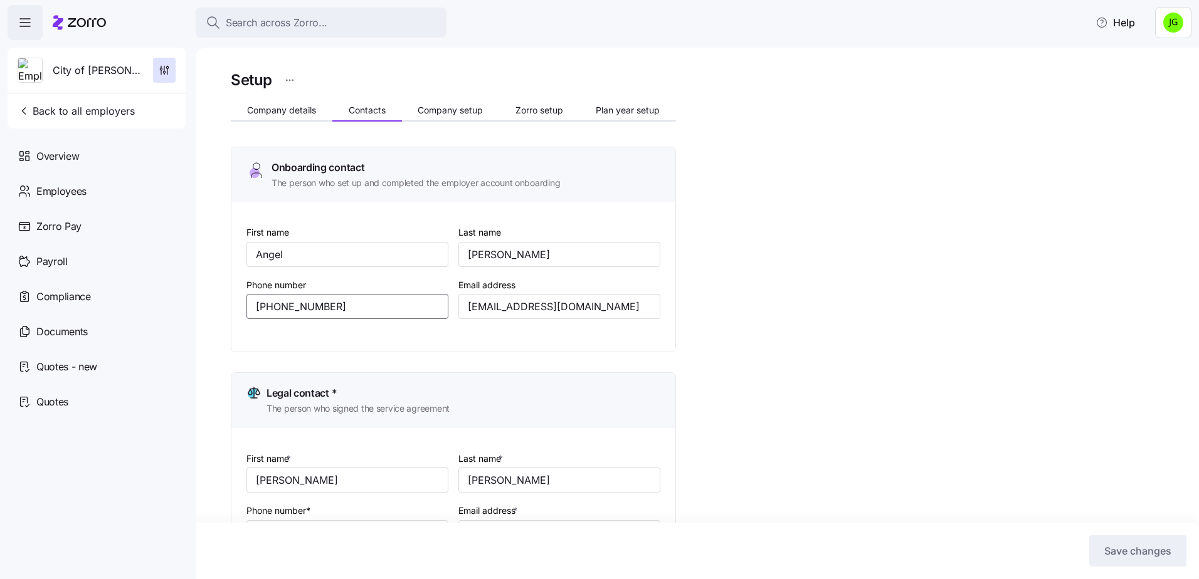
click at [251, 307] on input "[PHONE_NUMBER]" at bounding box center [347, 306] width 202 height 25
click at [75, 113] on span "Back to all employers" at bounding box center [76, 110] width 117 height 15
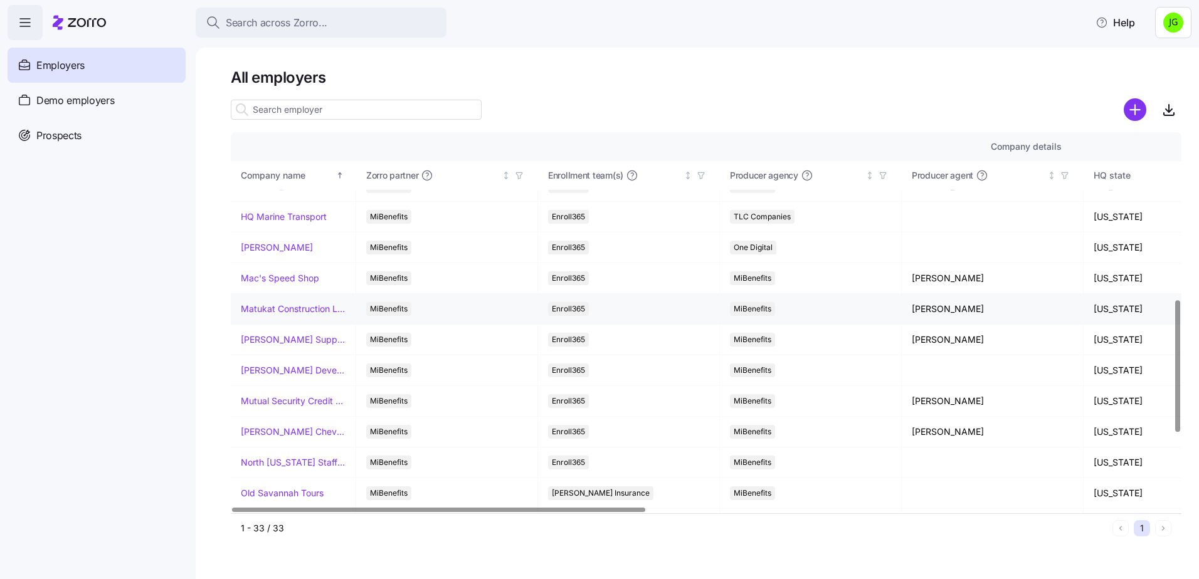
scroll to position [502, 0]
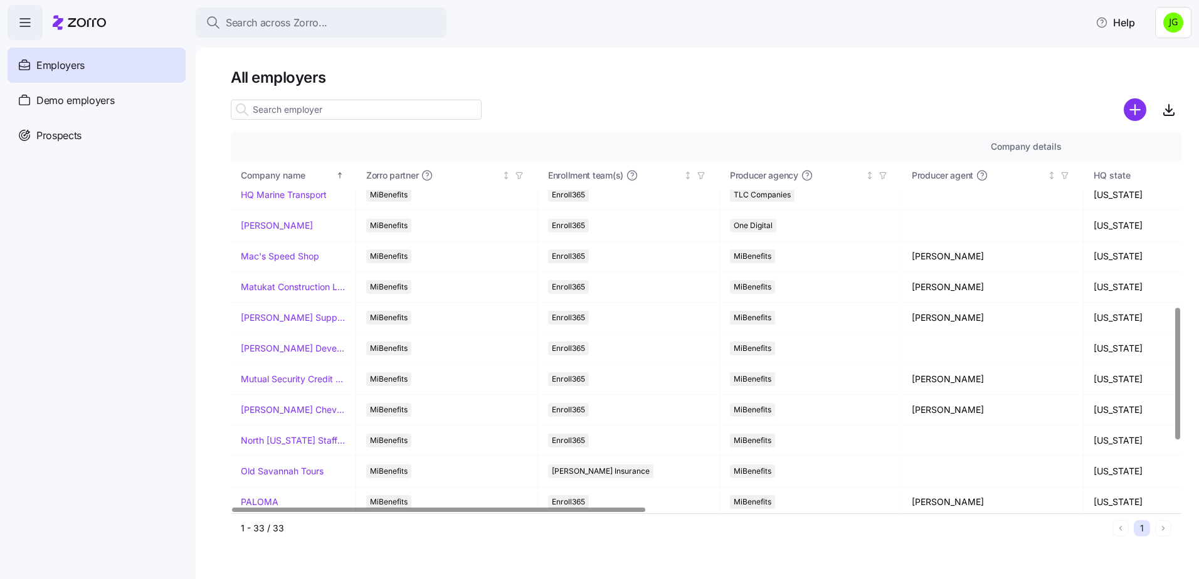
click at [139, 208] on nav "Employers Demo employers Prospects Demo prospects Agencies" at bounding box center [98, 309] width 196 height 539
